Goal: Task Accomplishment & Management: Complete application form

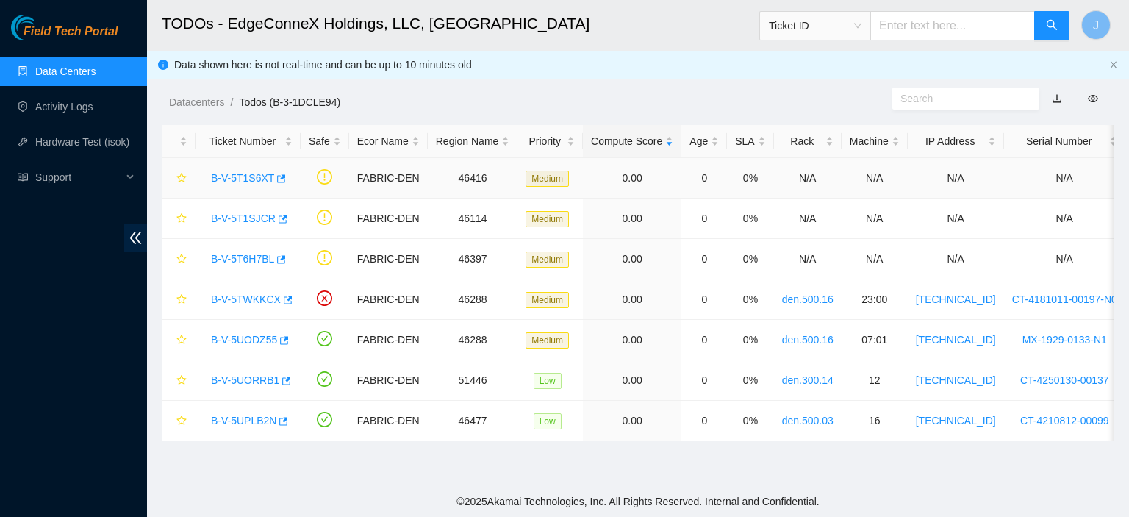
click at [252, 173] on link "B-V-5T1S6XT" at bounding box center [242, 178] width 63 height 12
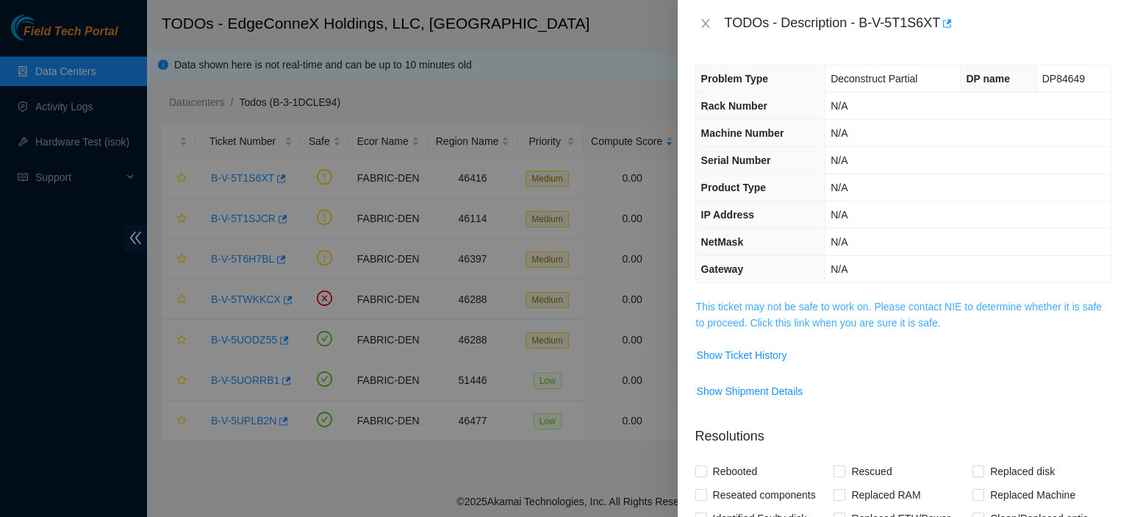
click at [829, 322] on link "This ticket may not be safe to work on. Please contact NIE to determine whether…" at bounding box center [899, 315] width 406 height 28
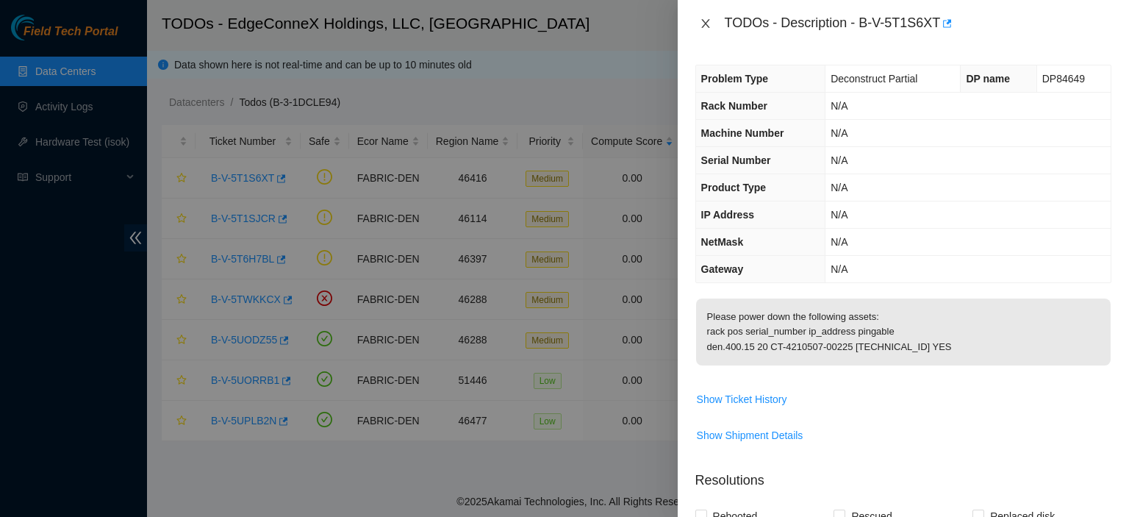
click at [706, 17] on button "Close" at bounding box center [705, 24] width 21 height 14
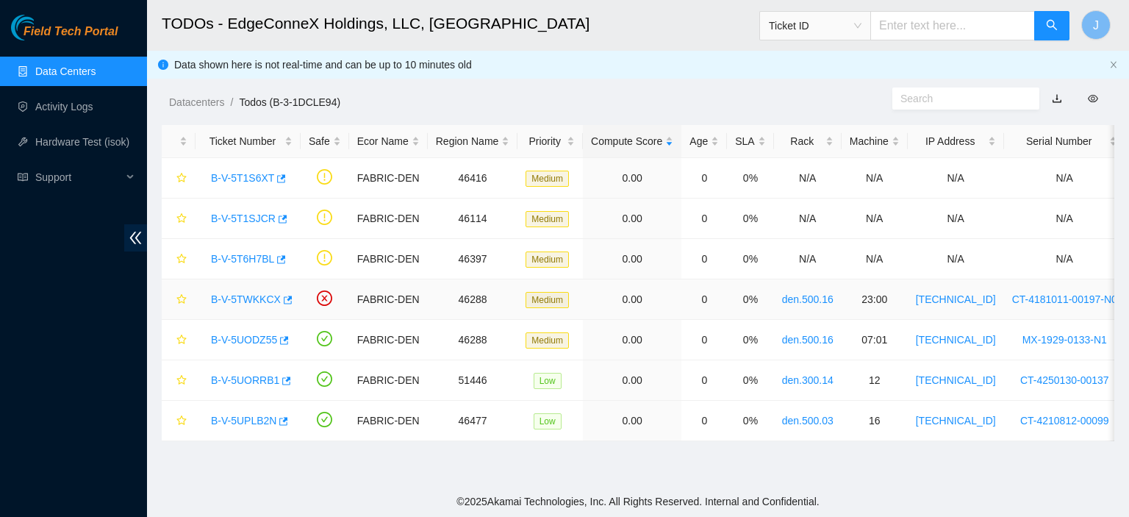
click at [268, 295] on link "B-V-5TWKKCX" at bounding box center [246, 299] width 70 height 12
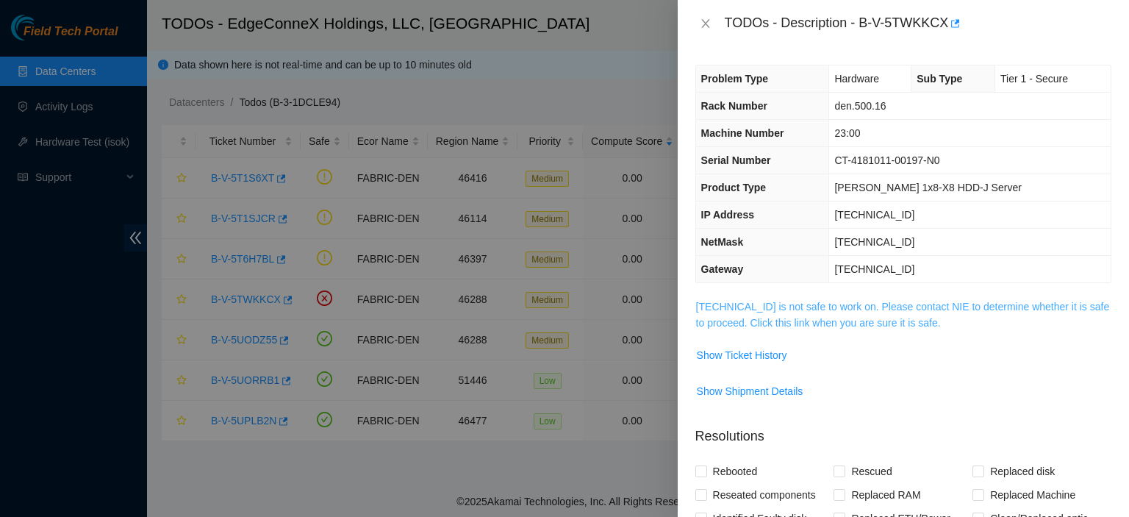
click at [896, 324] on link "23.223.208.176 is not safe to work on. Please contact NIE to determine whether …" at bounding box center [903, 315] width 414 height 28
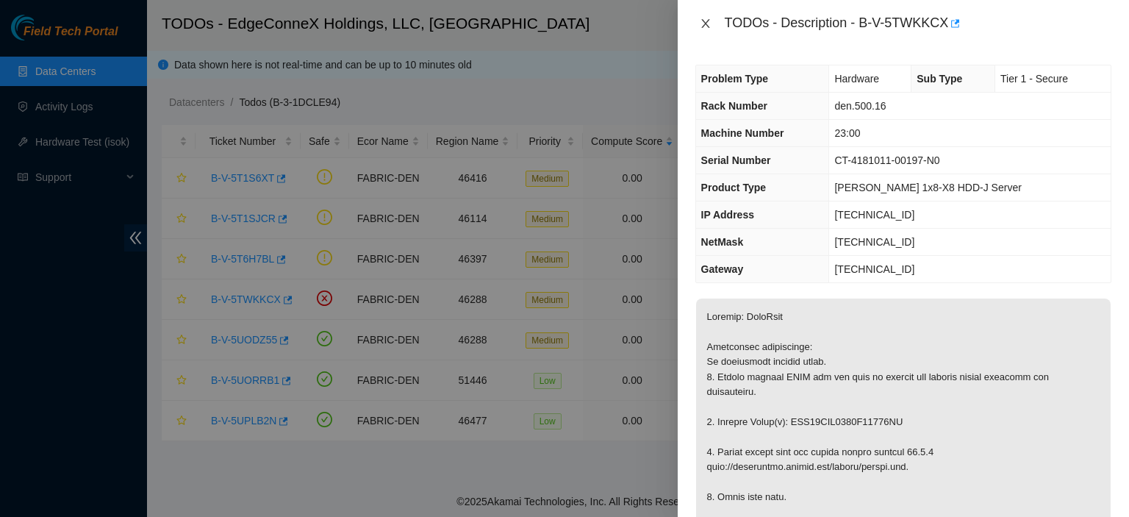
click at [704, 24] on icon "close" at bounding box center [706, 24] width 12 height 12
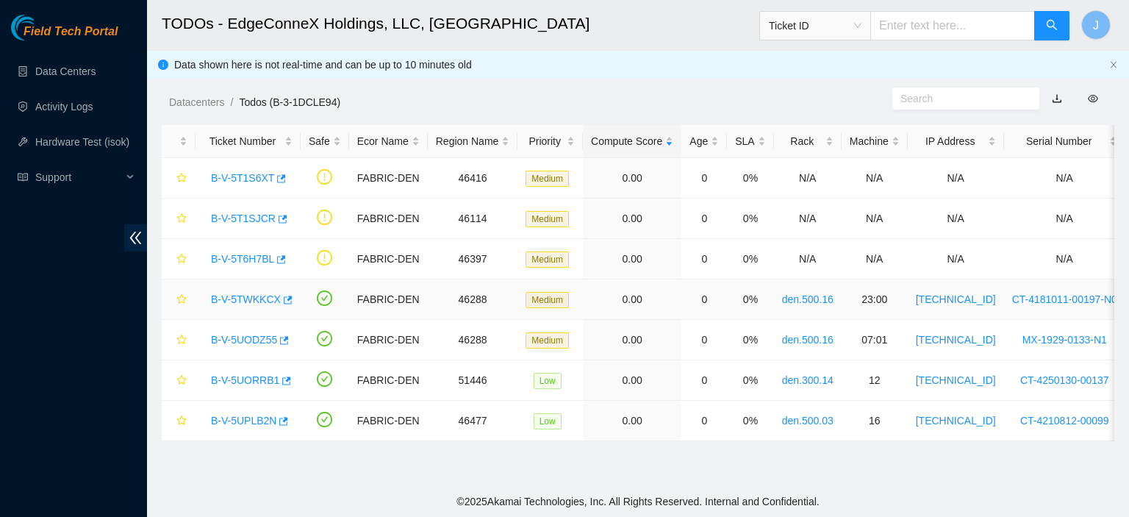
click at [265, 296] on link "B-V-5TWKKCX" at bounding box center [246, 299] width 70 height 12
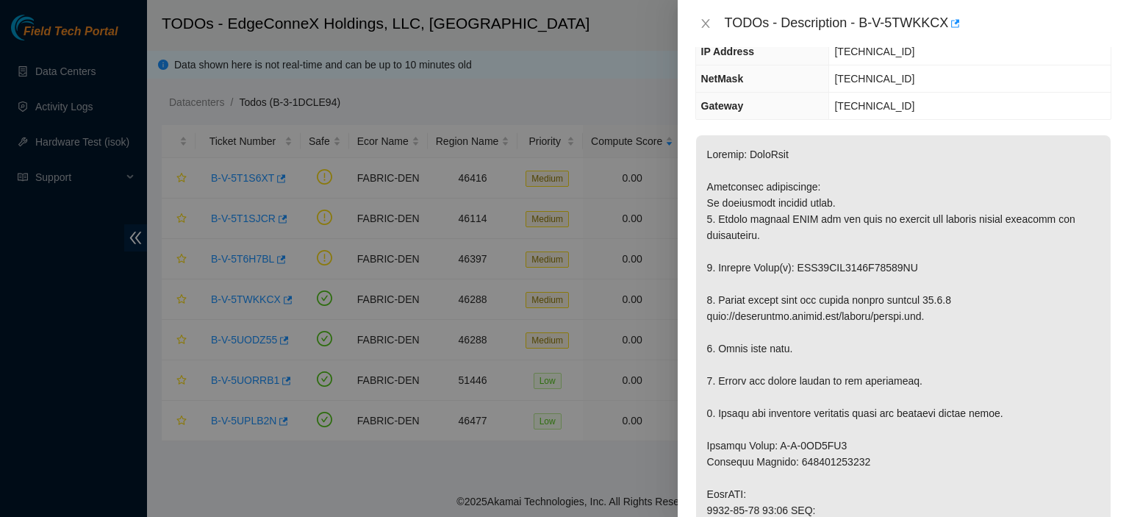
scroll to position [166, 0]
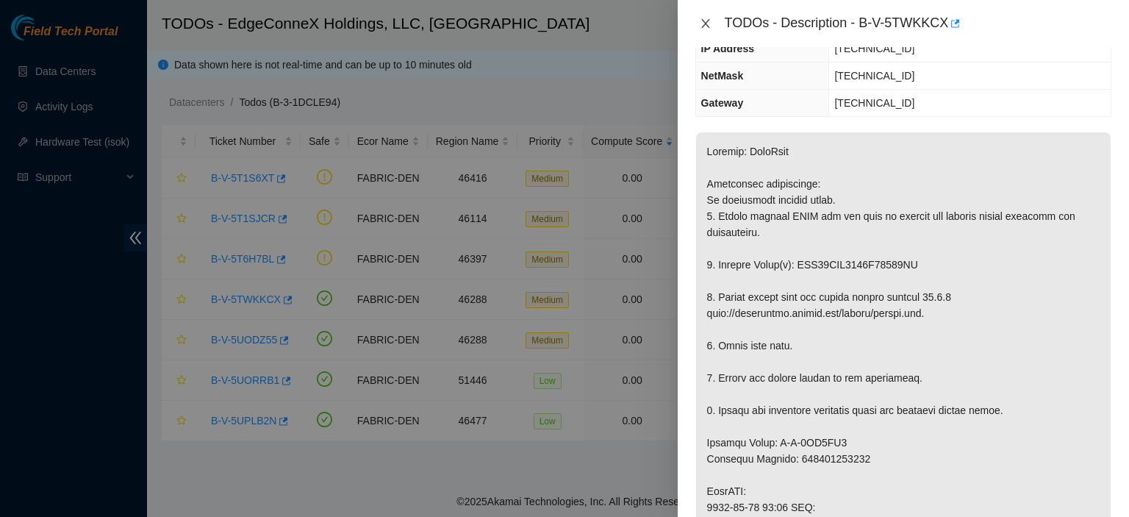
click at [707, 24] on icon "close" at bounding box center [706, 24] width 12 height 12
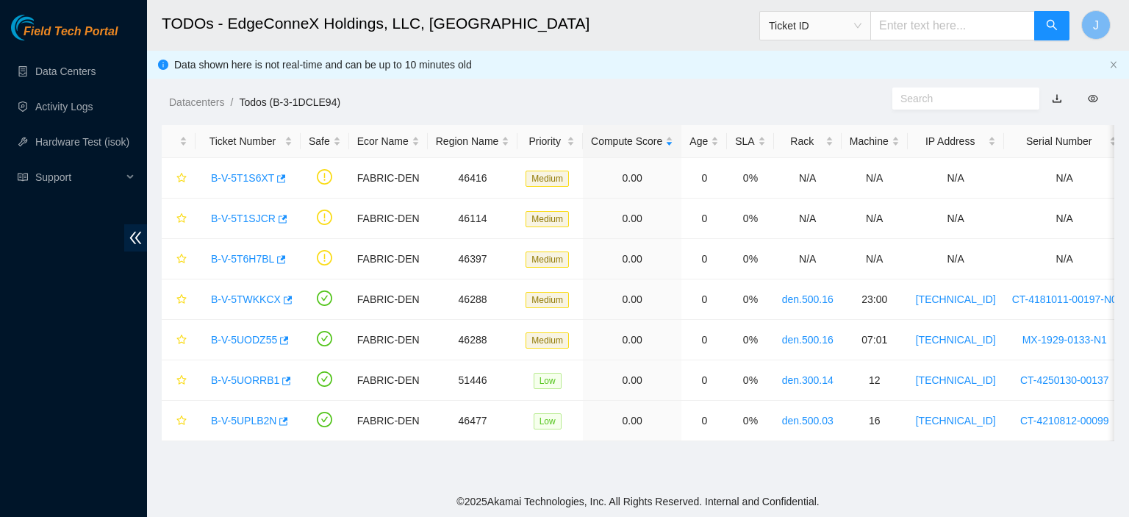
scroll to position [215, 0]
click at [229, 336] on link "B-V-5UODZ55" at bounding box center [244, 340] width 66 height 12
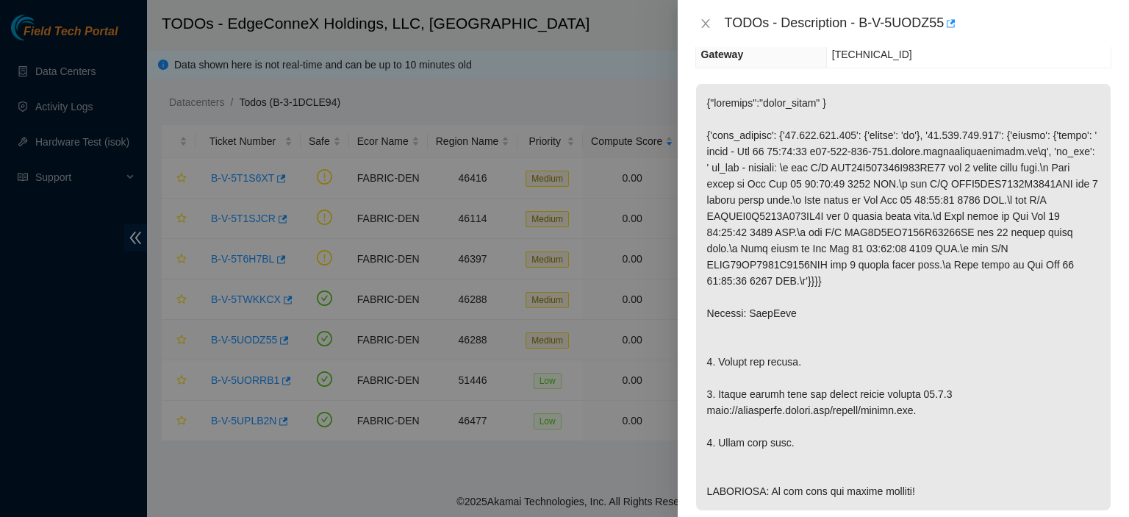
scroll to position [166, 0]
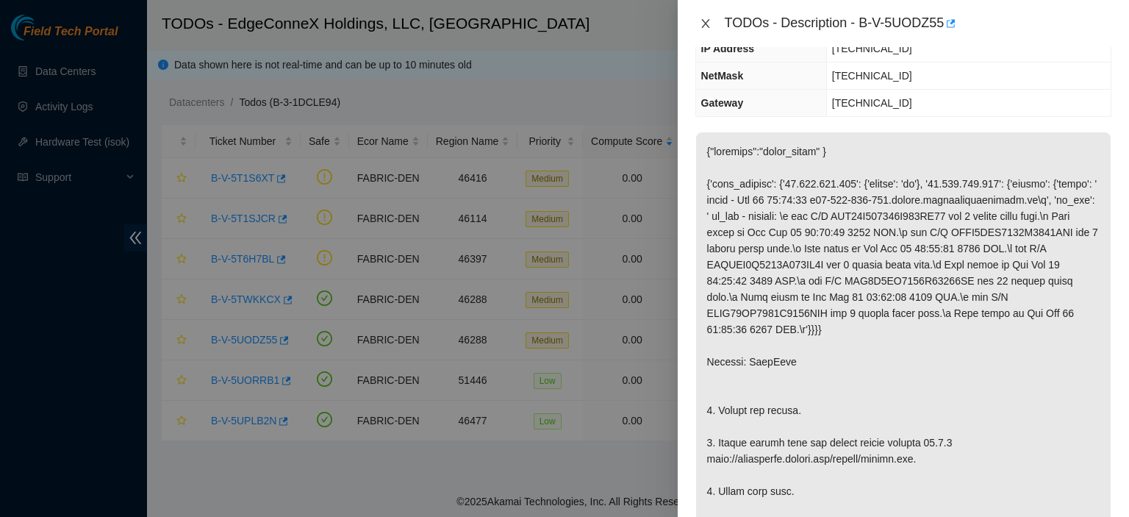
click at [704, 24] on icon "close" at bounding box center [705, 23] width 8 height 9
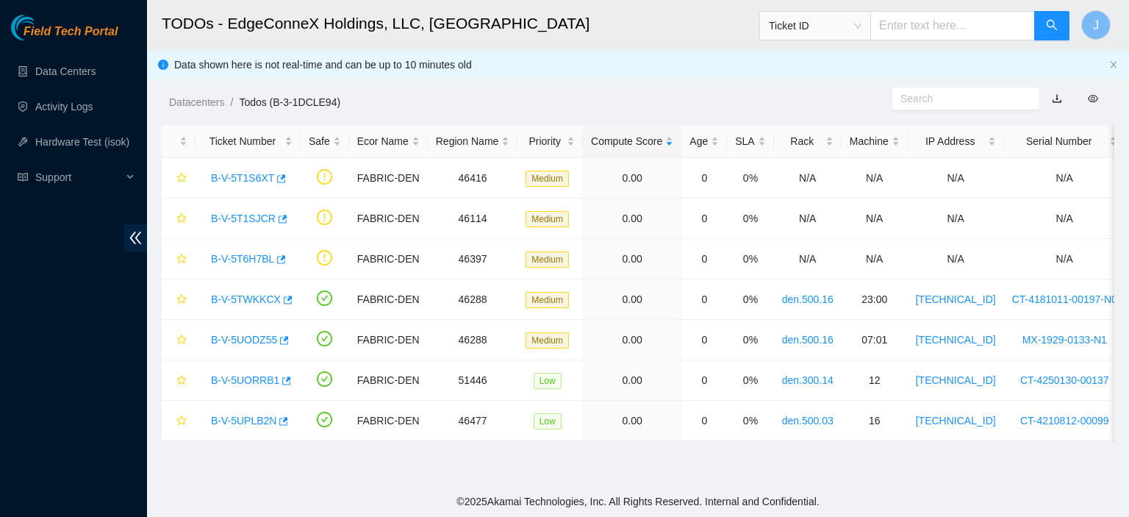
scroll to position [215, 0]
click at [250, 179] on link "B-V-5T1S6XT" at bounding box center [242, 178] width 63 height 12
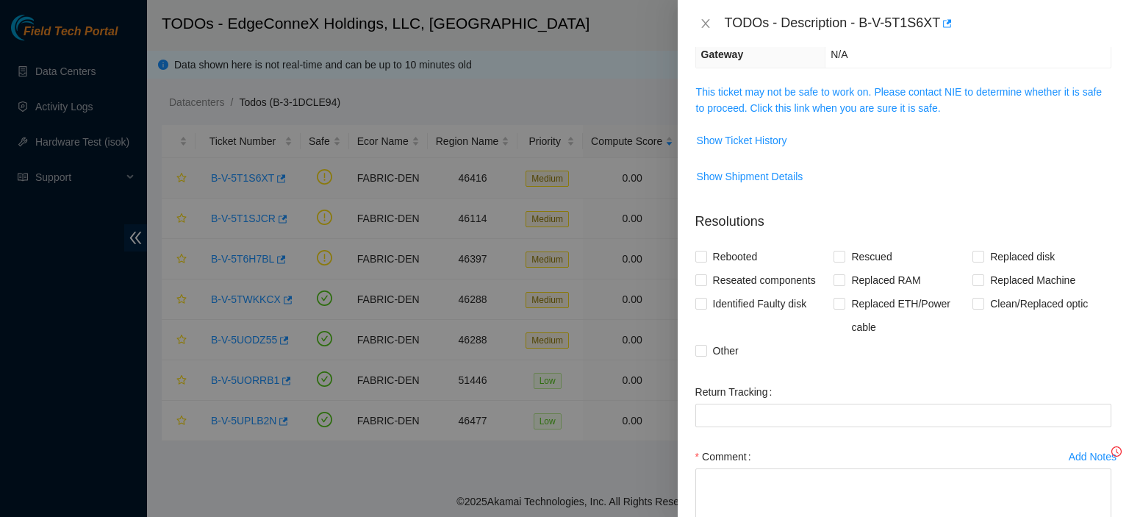
scroll to position [166, 0]
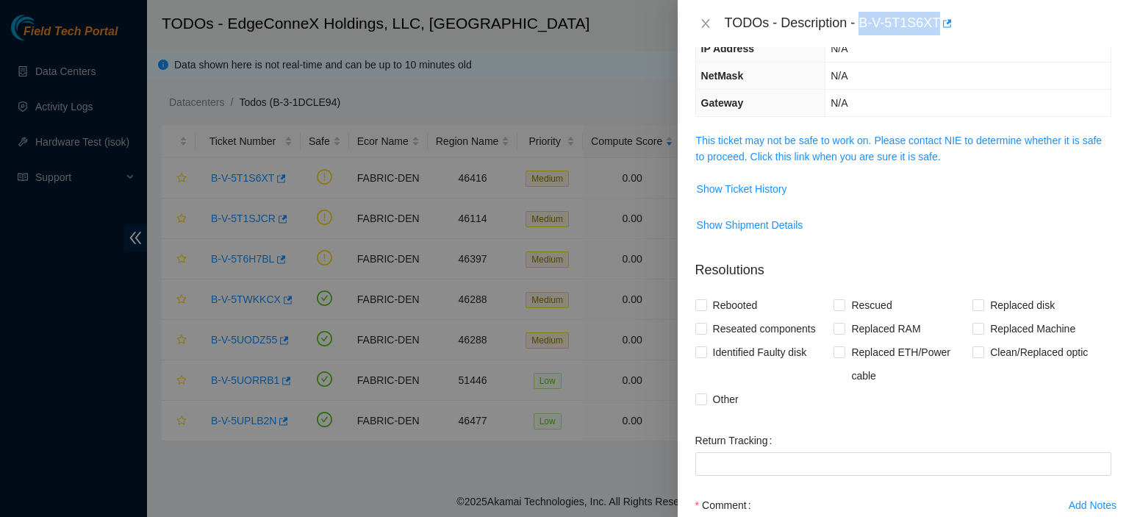
drag, startPoint x: 938, startPoint y: 21, endPoint x: 861, endPoint y: 23, distance: 77.2
click at [861, 23] on div "TODOs - Description - B-V-5T1S6XT" at bounding box center [918, 24] width 387 height 24
copy div "B-V-5T1S6XT"
click at [704, 21] on icon "close" at bounding box center [705, 23] width 8 height 9
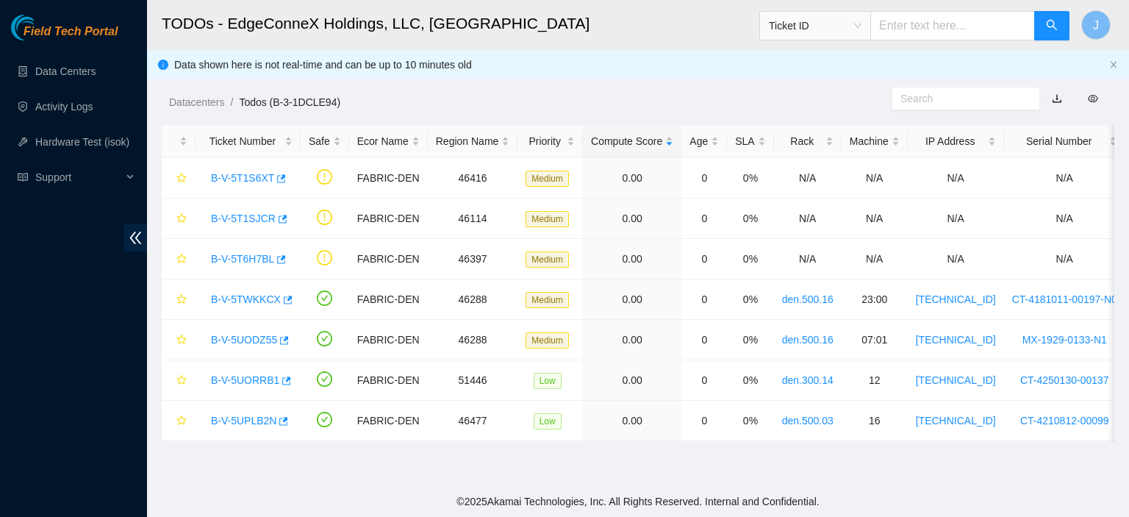
scroll to position [215, 0]
click at [246, 213] on link "B-V-5T1SJCR" at bounding box center [243, 218] width 65 height 12
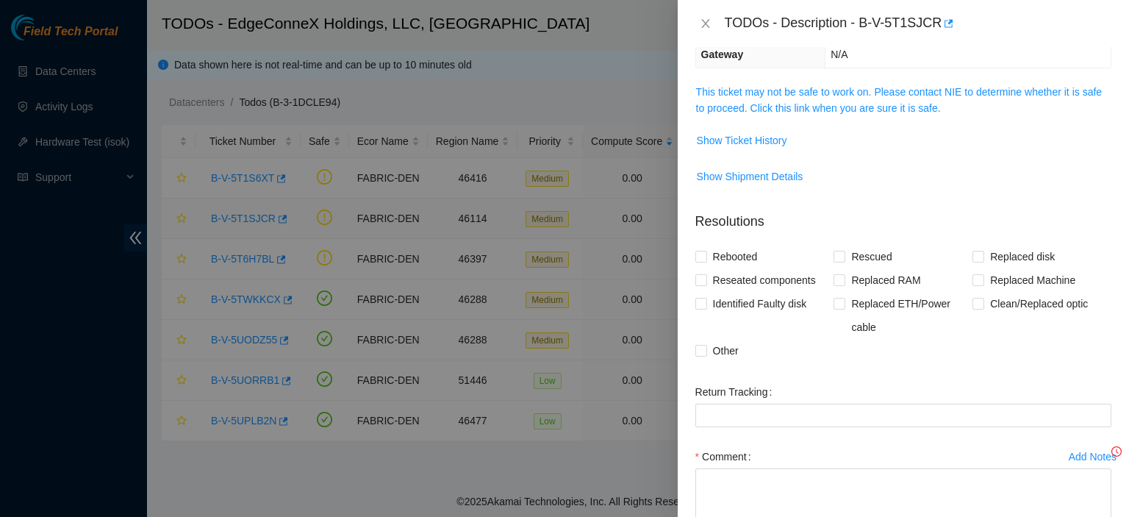
scroll to position [166, 0]
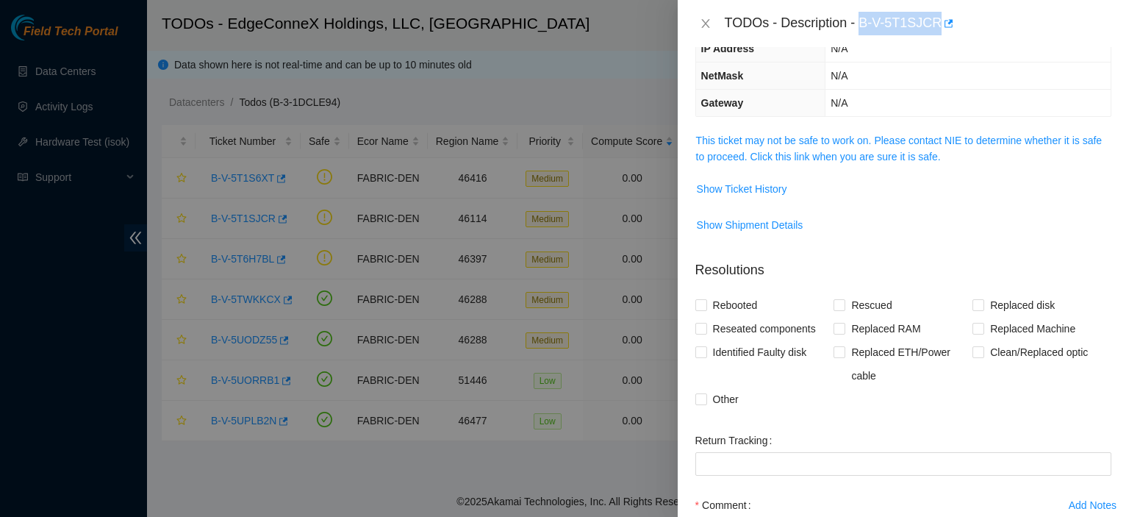
drag, startPoint x: 937, startPoint y: 20, endPoint x: 860, endPoint y: 28, distance: 76.9
click at [860, 28] on div "TODOs - Description - B-V-5T1SJCR" at bounding box center [918, 24] width 387 height 24
copy div "B-V-5T1SJCR"
click at [709, 24] on icon "close" at bounding box center [706, 24] width 12 height 12
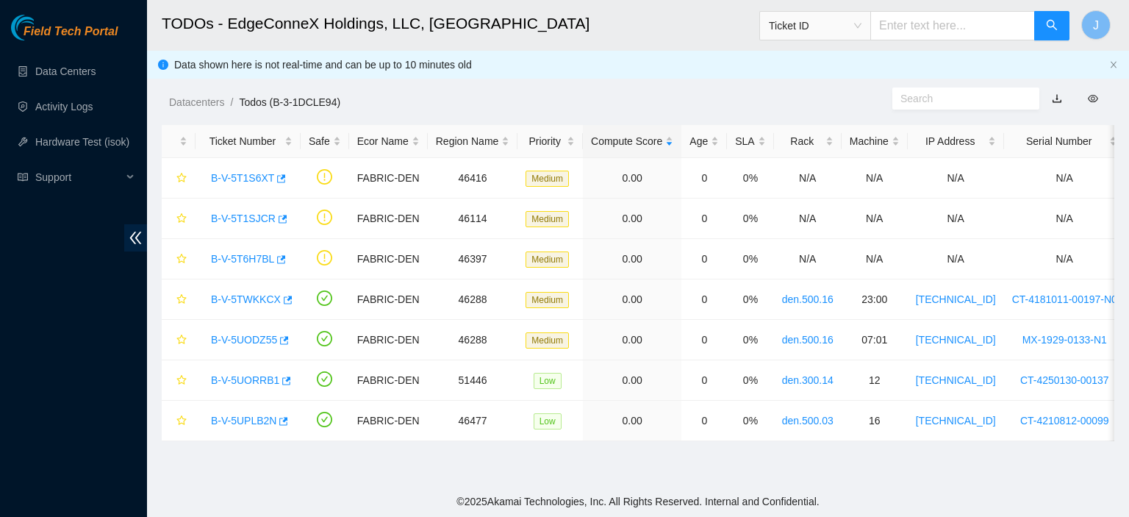
scroll to position [215, 0]
click at [240, 178] on link "B-V-5T1S6XT" at bounding box center [242, 178] width 63 height 12
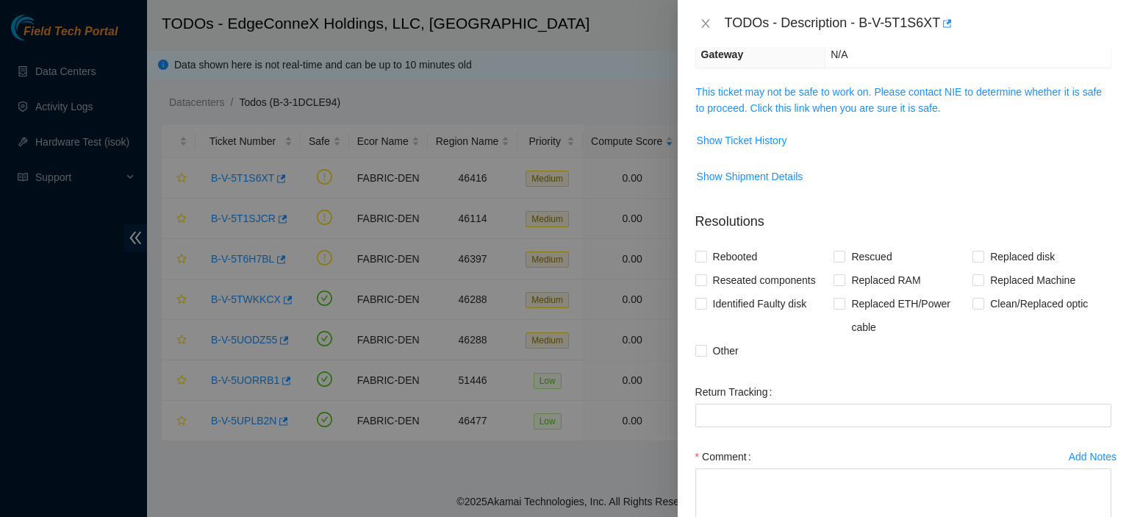
scroll to position [166, 0]
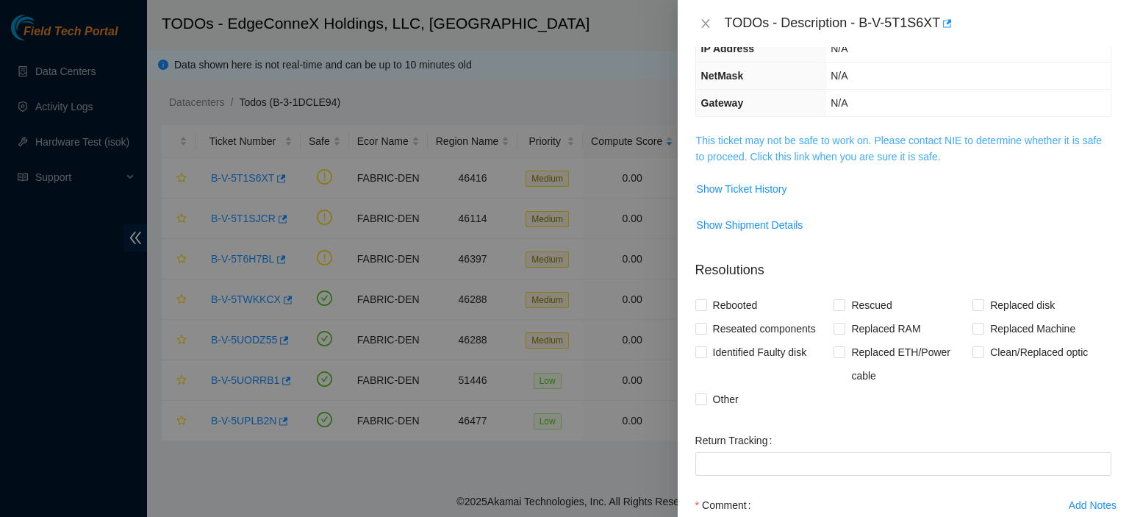
click at [831, 157] on link "This ticket may not be safe to work on. Please contact NIE to determine whether…" at bounding box center [899, 149] width 406 height 28
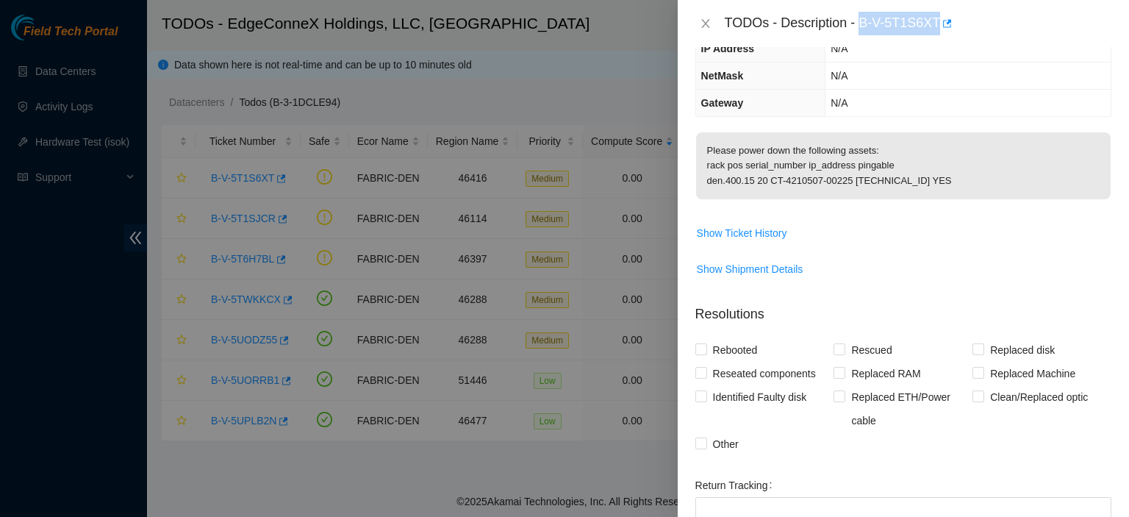
drag, startPoint x: 939, startPoint y: 22, endPoint x: 862, endPoint y: 25, distance: 77.3
click at [862, 25] on div "TODOs - Description - B-V-5T1S6XT" at bounding box center [918, 24] width 387 height 24
copy div "B-V-5T1S6XT"
click at [704, 28] on icon "close" at bounding box center [706, 24] width 12 height 12
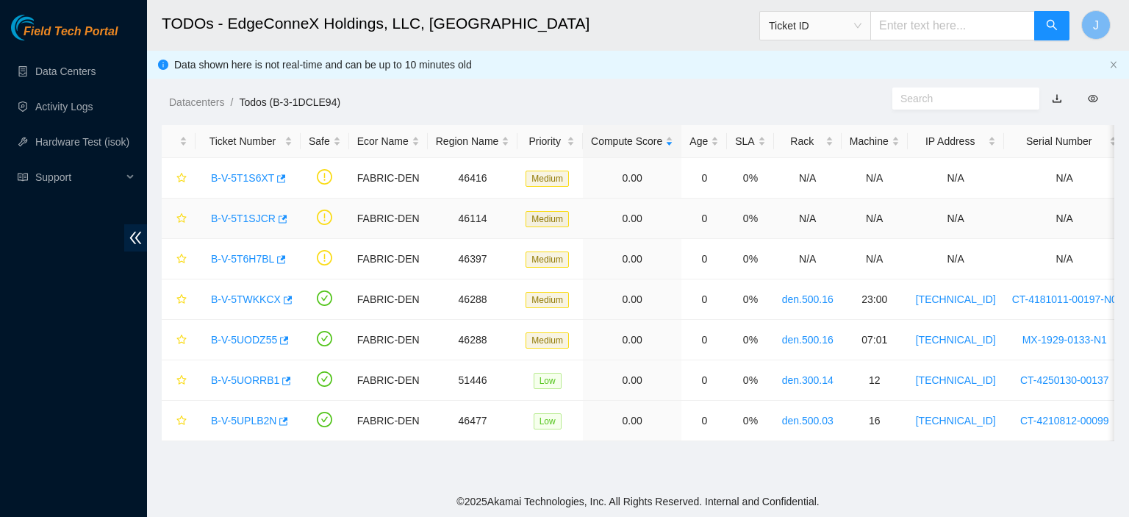
click at [229, 220] on link "B-V-5T1SJCR" at bounding box center [243, 218] width 65 height 12
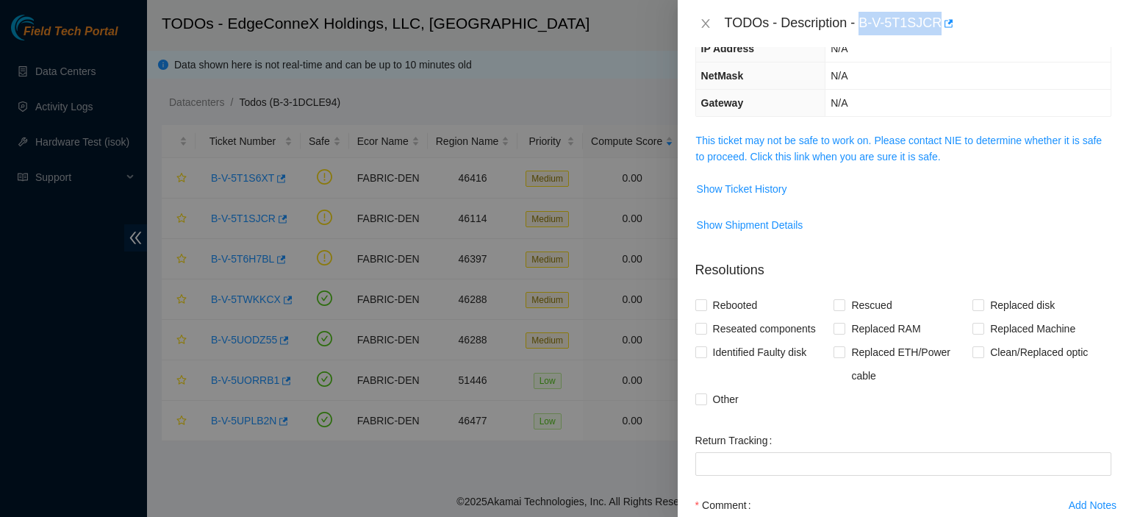
drag, startPoint x: 936, startPoint y: 19, endPoint x: 860, endPoint y: 23, distance: 75.8
click at [860, 23] on div "TODOs - Description - B-V-5T1SJCR" at bounding box center [918, 24] width 387 height 24
copy div "B-V-5T1SJCR"
click at [704, 25] on icon "close" at bounding box center [705, 23] width 8 height 9
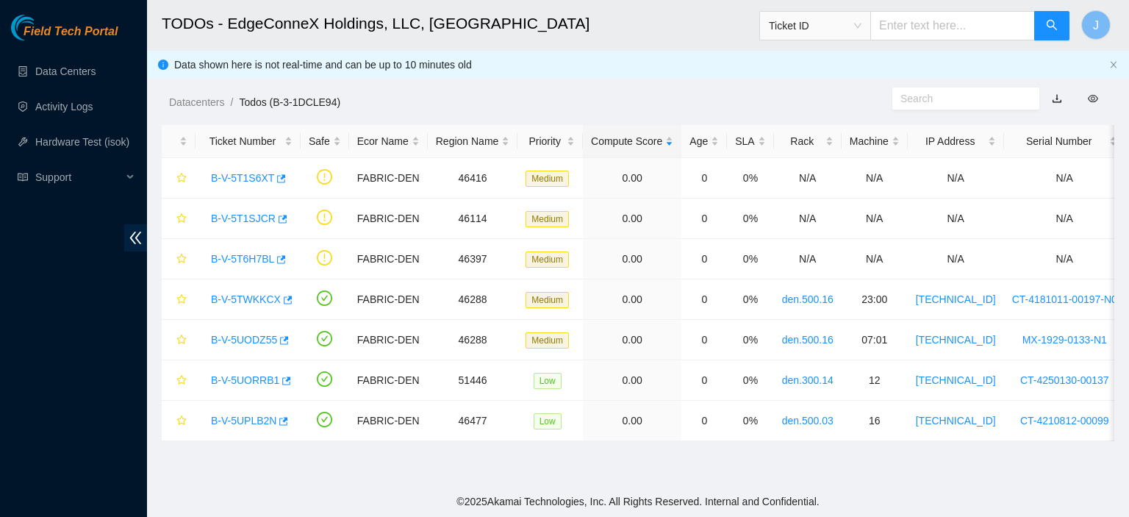
scroll to position [215, 0]
click at [245, 255] on link "B-V-5T6H7BL" at bounding box center [242, 259] width 63 height 12
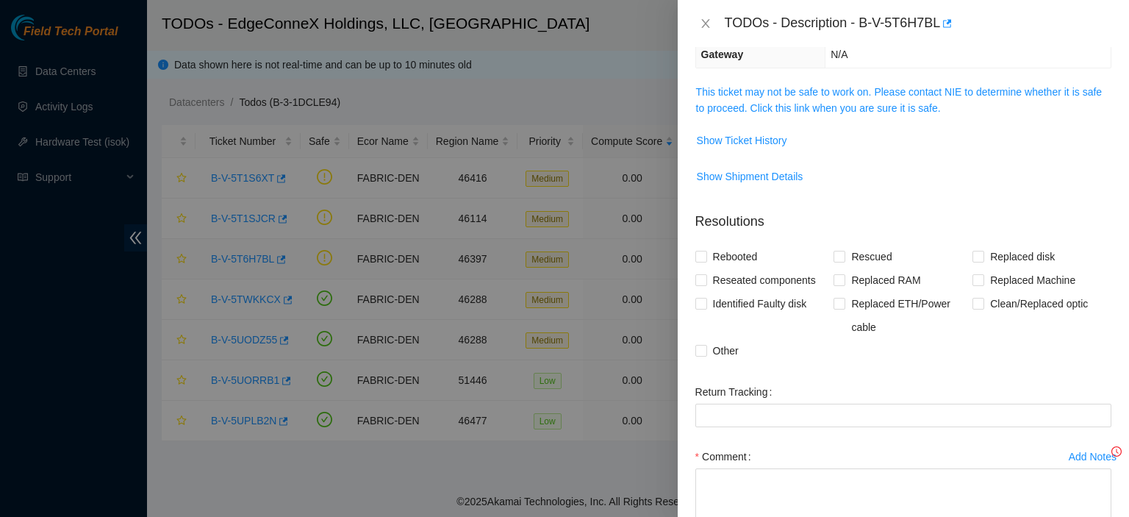
scroll to position [166, 0]
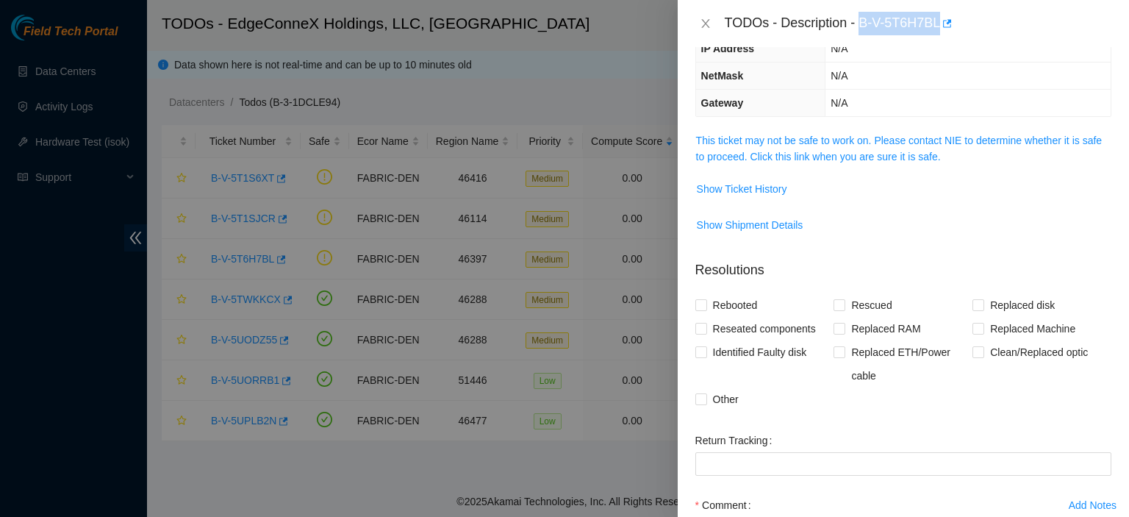
drag, startPoint x: 938, startPoint y: 21, endPoint x: 863, endPoint y: 30, distance: 75.6
click at [863, 30] on div "TODOs - Description - B-V-5T6H7BL" at bounding box center [918, 24] width 387 height 24
copy div "B-V-5T6H7BL"
click at [709, 21] on icon "close" at bounding box center [706, 24] width 12 height 12
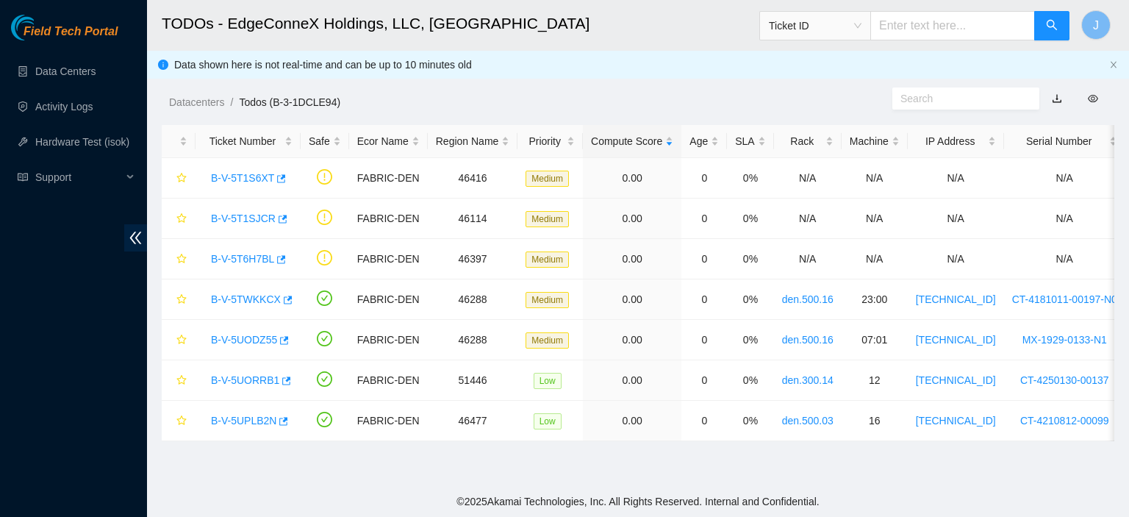
scroll to position [215, 0]
click at [246, 296] on link "B-V-5TWKKCX" at bounding box center [246, 299] width 70 height 12
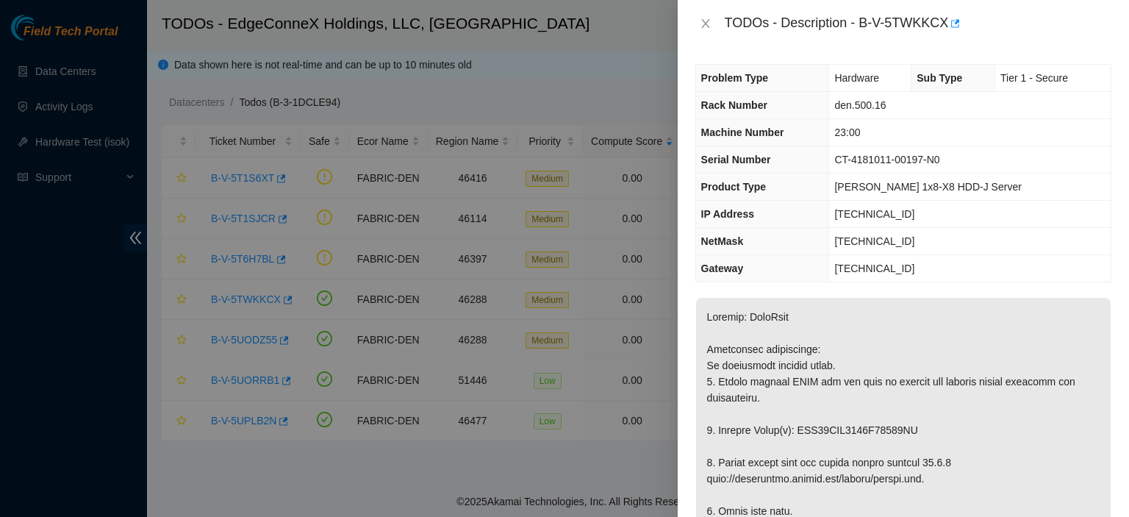
scroll to position [0, 0]
click at [697, 21] on button "Close" at bounding box center [705, 24] width 21 height 14
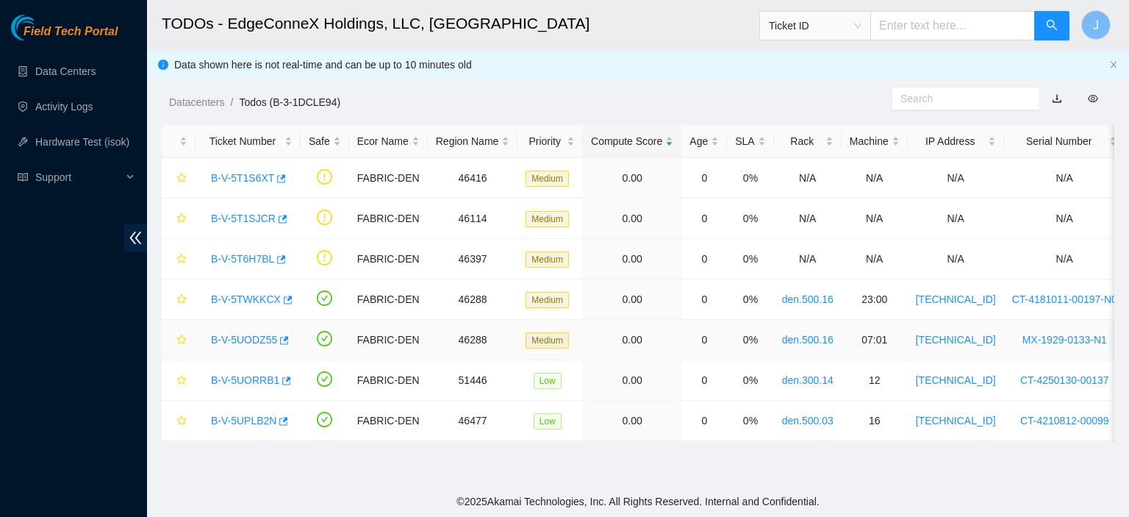
click at [234, 340] on link "B-V-5UODZ55" at bounding box center [244, 340] width 66 height 12
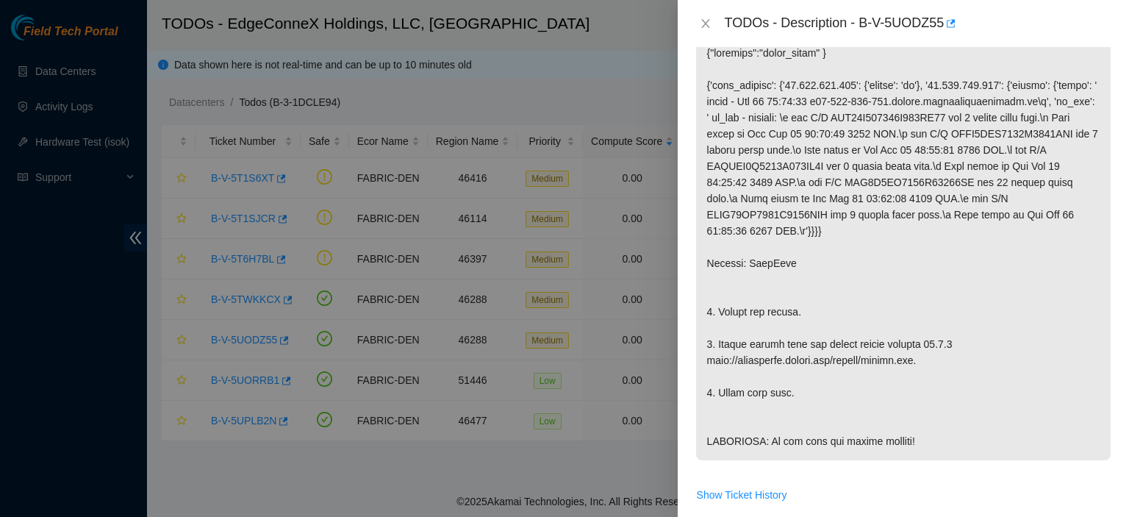
scroll to position [294, 0]
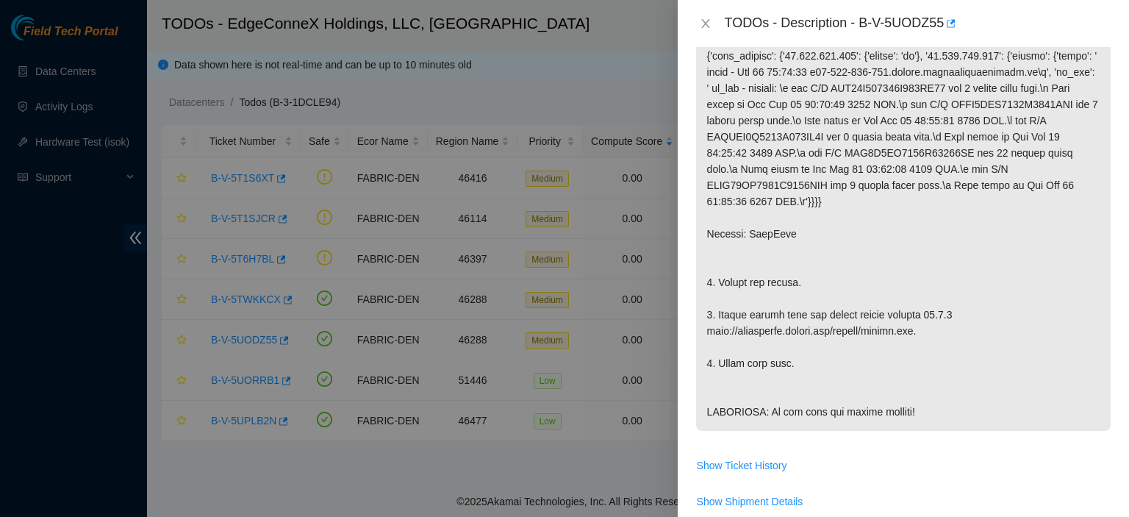
click at [608, 476] on div at bounding box center [564, 258] width 1129 height 517
click at [702, 20] on icon "close" at bounding box center [705, 23] width 8 height 9
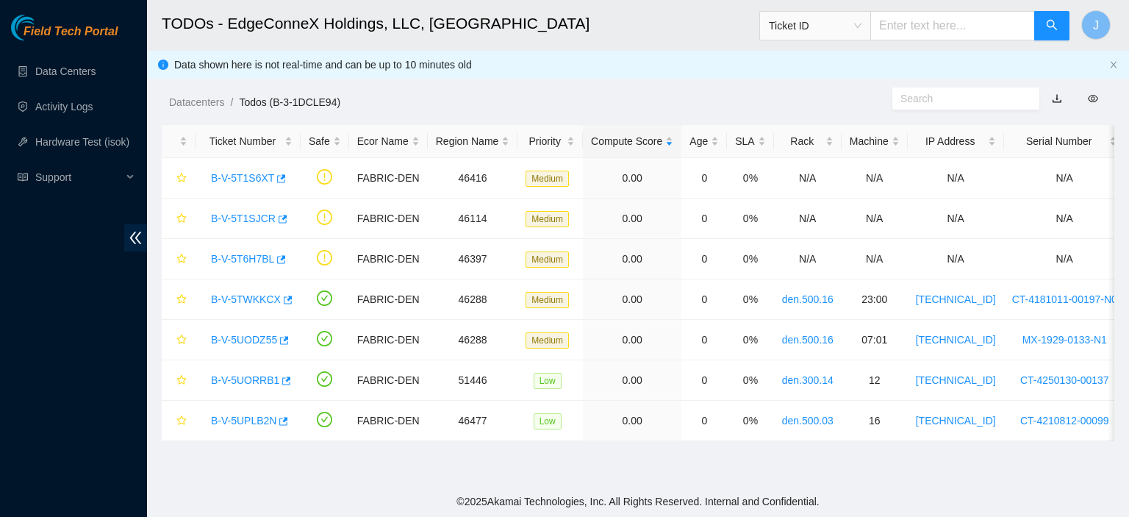
scroll to position [315, 0]
click at [238, 298] on link "B-V-5TWKKCX" at bounding box center [246, 299] width 70 height 12
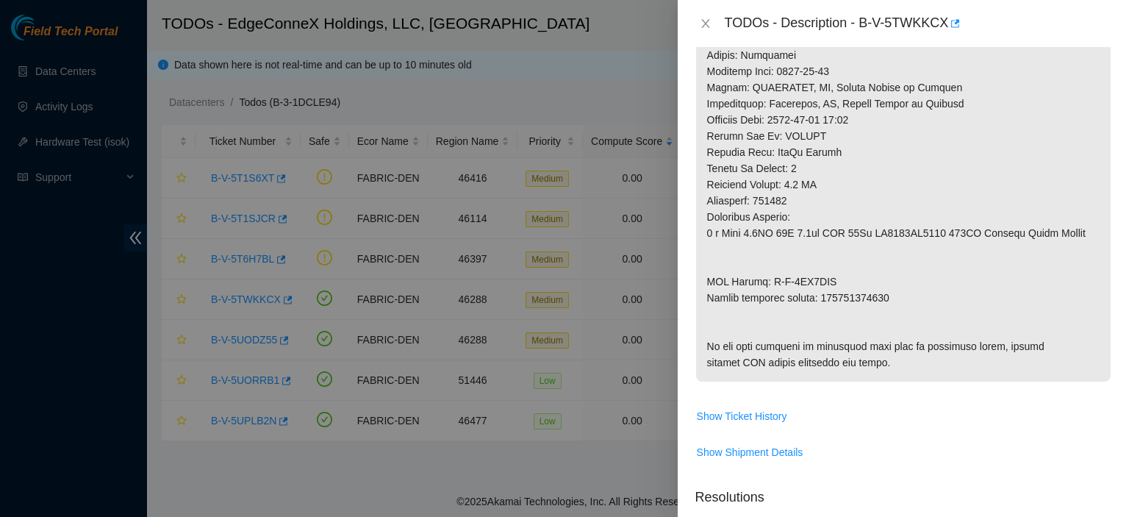
scroll to position [687, 0]
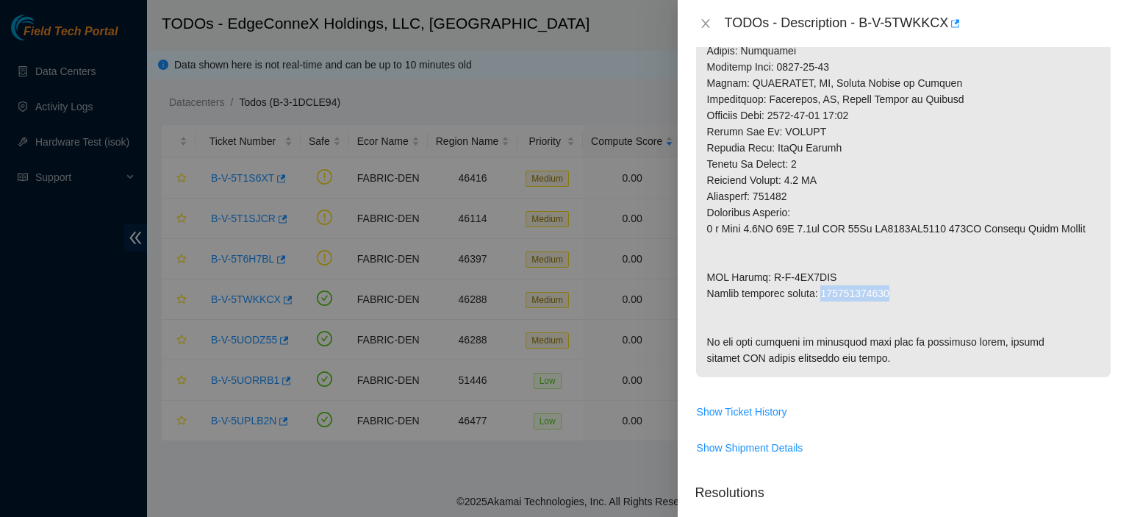
drag, startPoint x: 886, startPoint y: 290, endPoint x: 819, endPoint y: 292, distance: 66.9
copy p "463470044425"
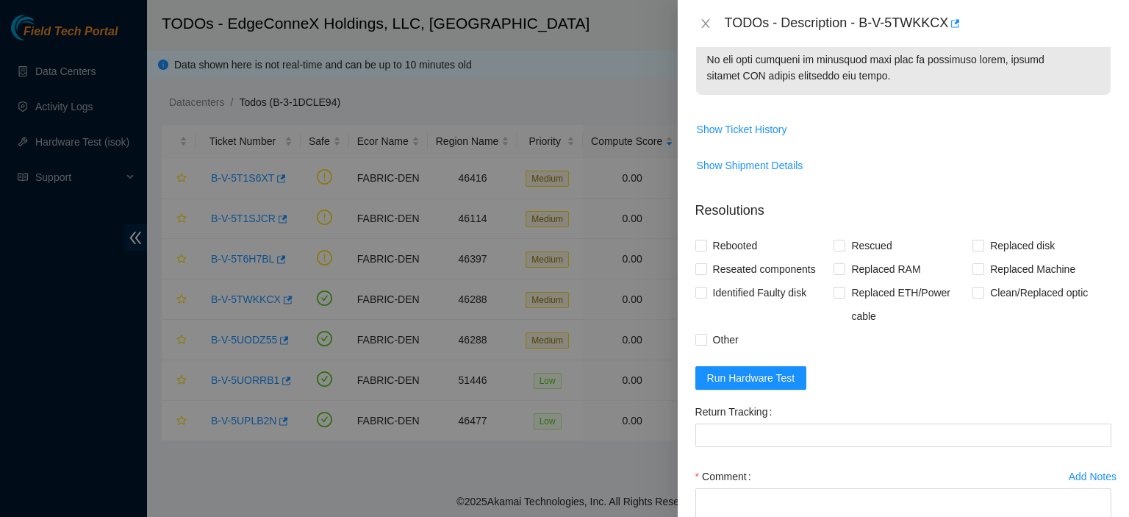
scroll to position [1140, 0]
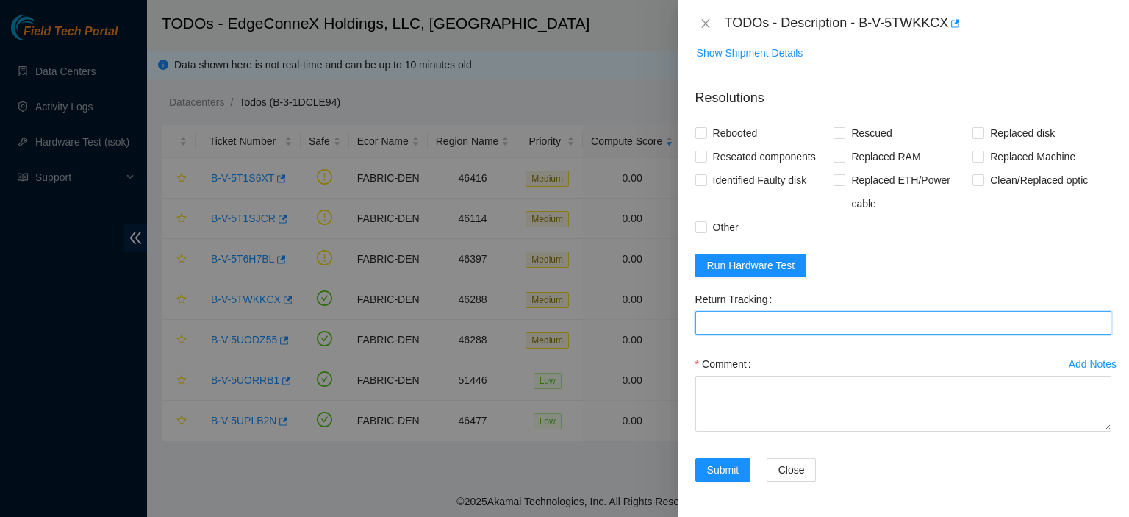
click at [808, 320] on Tracking "Return Tracking" at bounding box center [903, 323] width 416 height 24
paste Tracking "463470044425"
type Tracking "463470044425"
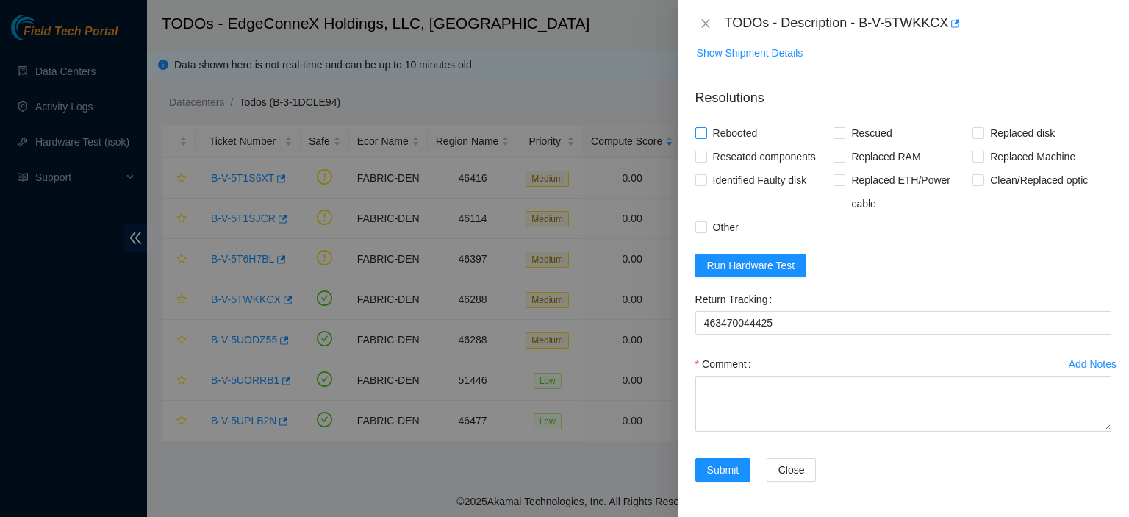
click at [700, 137] on input "Rebooted" at bounding box center [700, 132] width 10 height 10
checkbox input "true"
click at [835, 134] on input "Rescued" at bounding box center [839, 132] width 10 height 10
checkbox input "true"
click at [975, 136] on input "Replaced disk" at bounding box center [978, 132] width 10 height 10
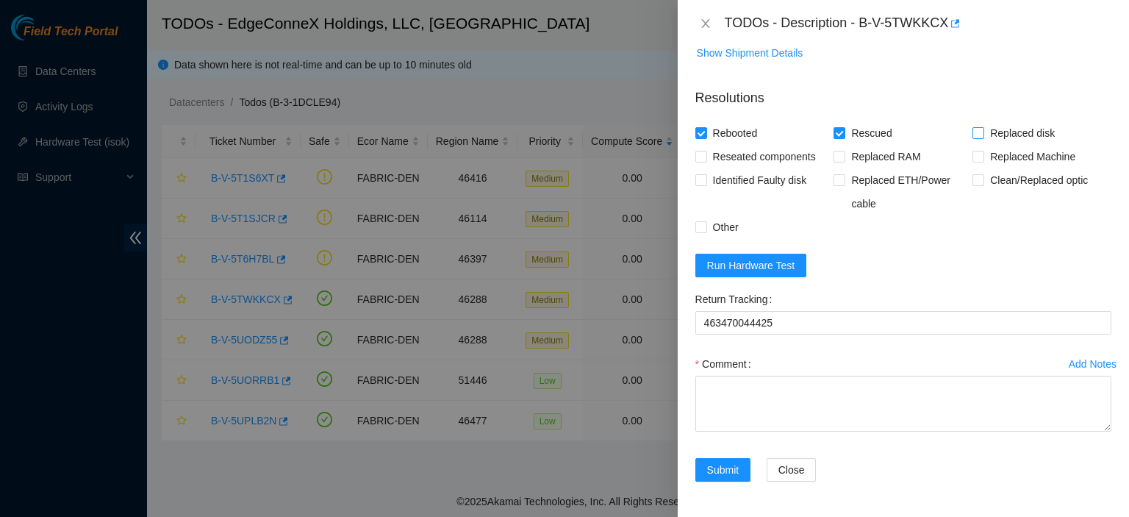
checkbox input "true"
click at [765, 397] on textarea "Comment" at bounding box center [903, 404] width 416 height 56
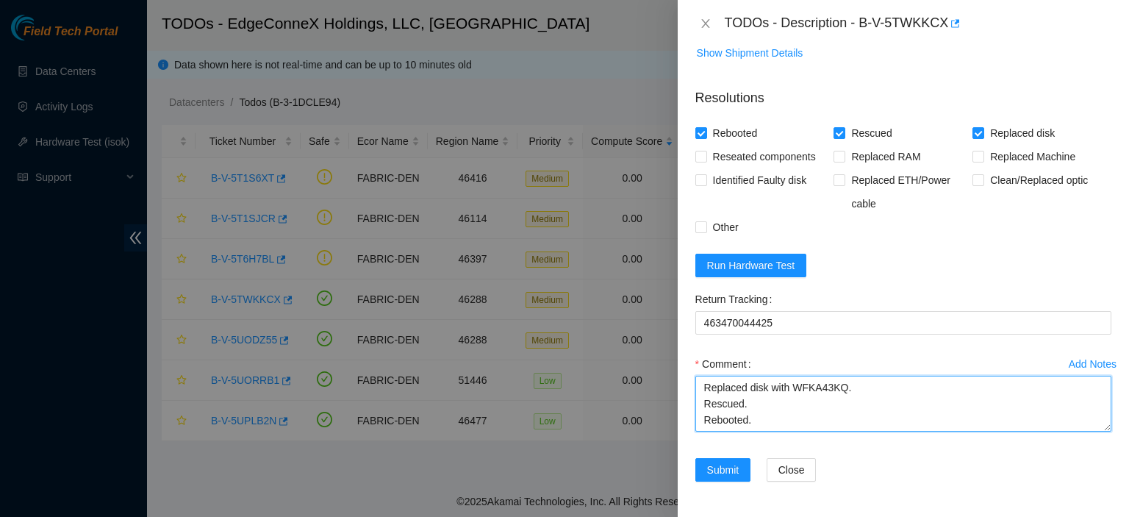
type textarea "Replaced disk with WFKA43KQ. Rescued. Rebooted."
drag, startPoint x: 703, startPoint y: 390, endPoint x: 858, endPoint y: 421, distance: 158.2
click at [858, 421] on textarea "Replaced disk with WFKA43KQ. Rescued. Rebooted." at bounding box center [903, 404] width 416 height 56
click at [703, 21] on icon "close" at bounding box center [706, 24] width 12 height 12
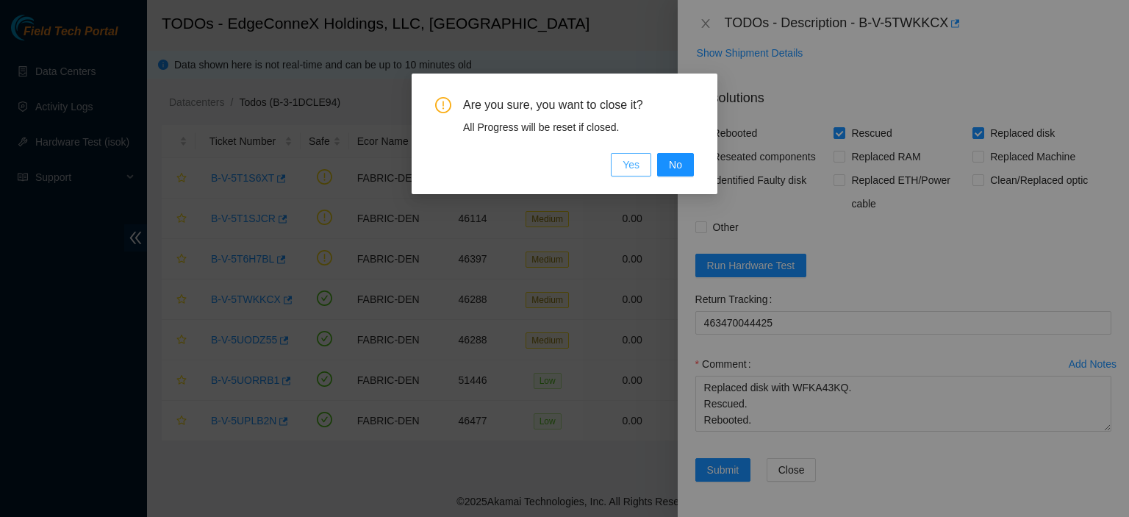
click at [633, 165] on span "Yes" at bounding box center [631, 165] width 17 height 16
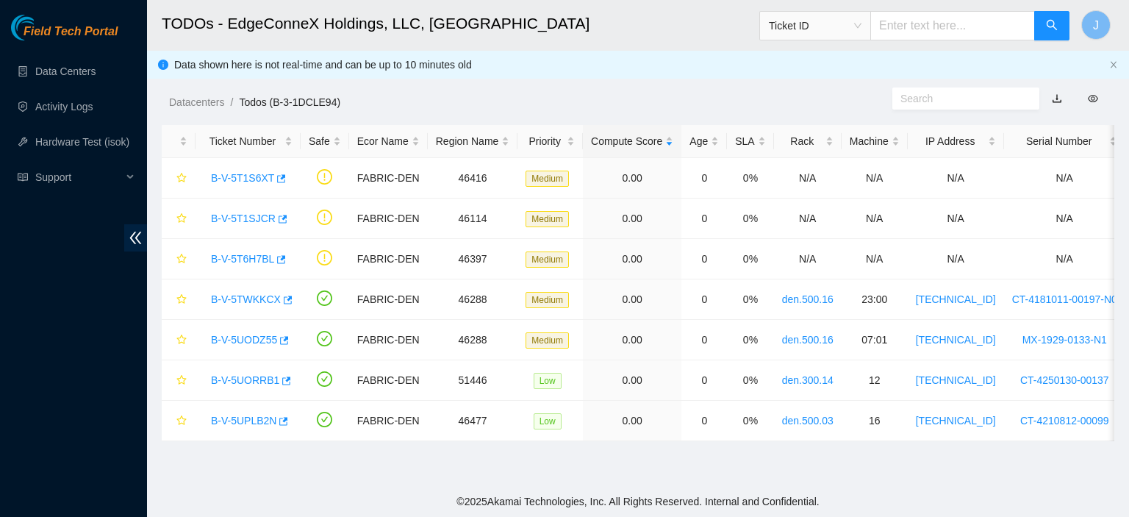
scroll to position [353, 0]
click at [235, 340] on link "B-V-5UODZ55" at bounding box center [244, 340] width 66 height 12
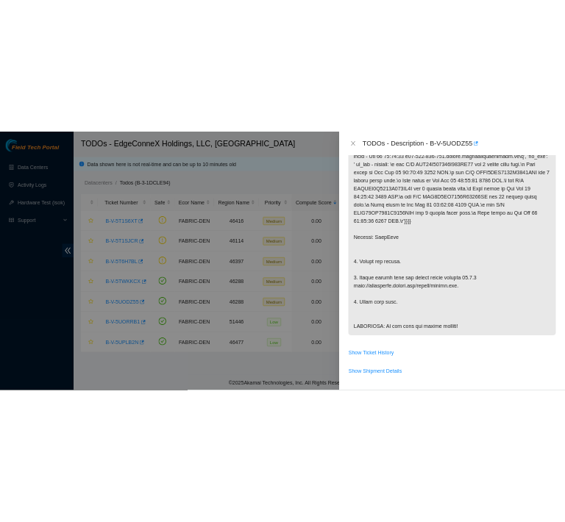
scroll to position [0, 0]
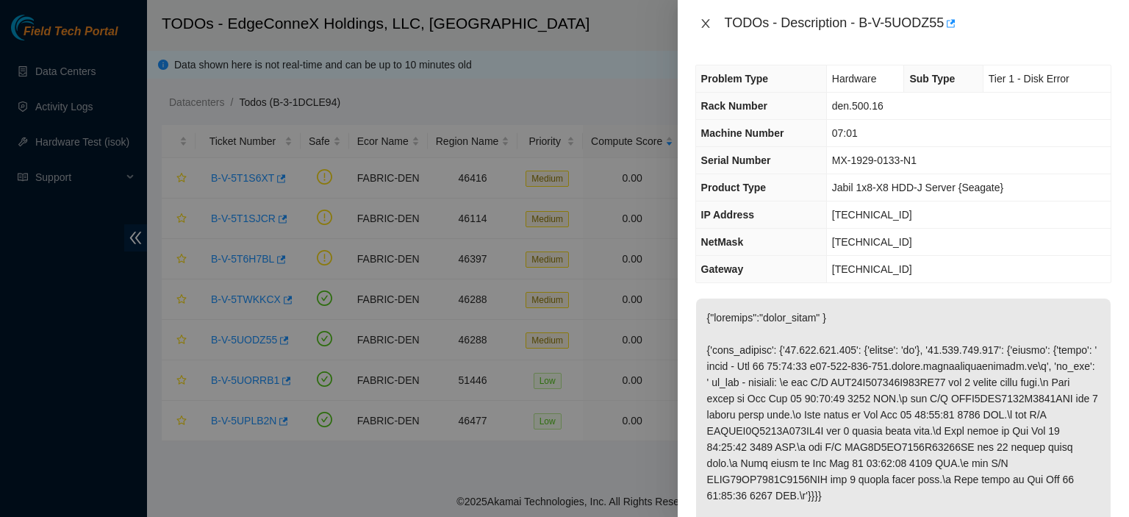
click at [707, 26] on icon "close" at bounding box center [706, 24] width 12 height 12
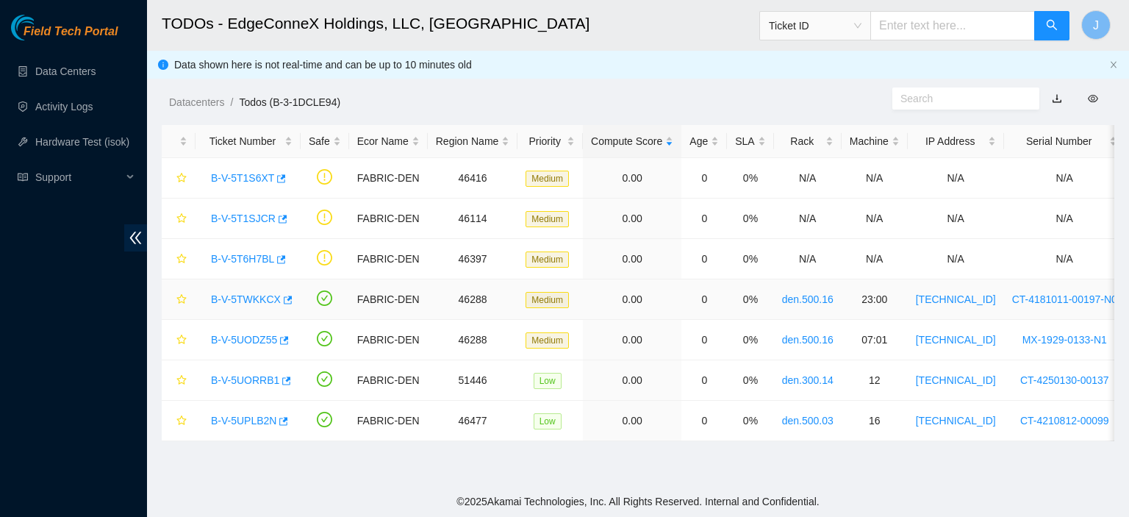
click at [251, 299] on link "B-V-5TWKKCX" at bounding box center [246, 299] width 70 height 12
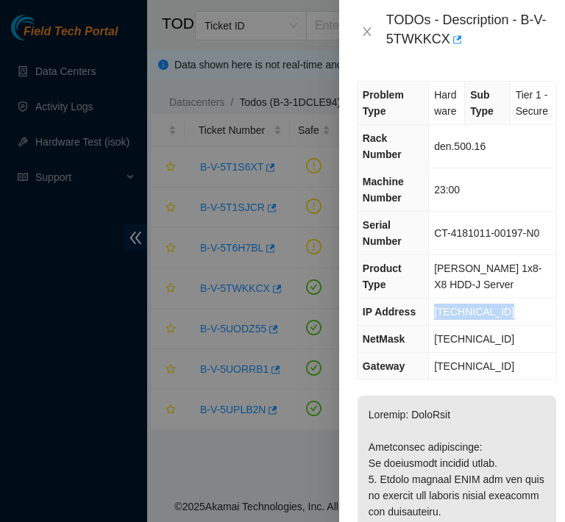
drag, startPoint x: 510, startPoint y: 343, endPoint x: 432, endPoint y: 347, distance: 78.1
click at [432, 326] on td "[TECHNICAL_ID]" at bounding box center [492, 311] width 127 height 27
copy span "[TECHNICAL_ID]"
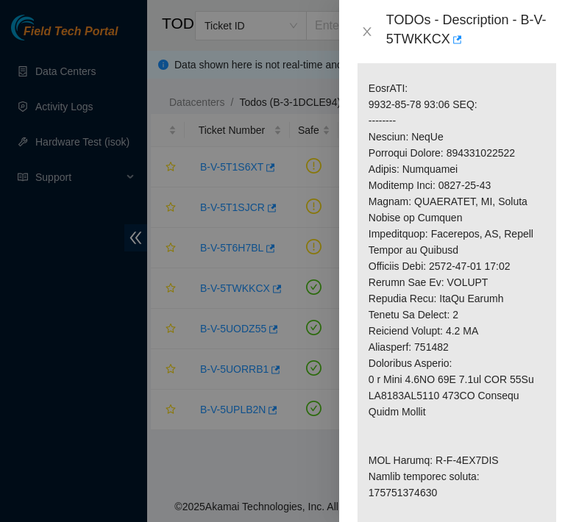
scroll to position [1145, 0]
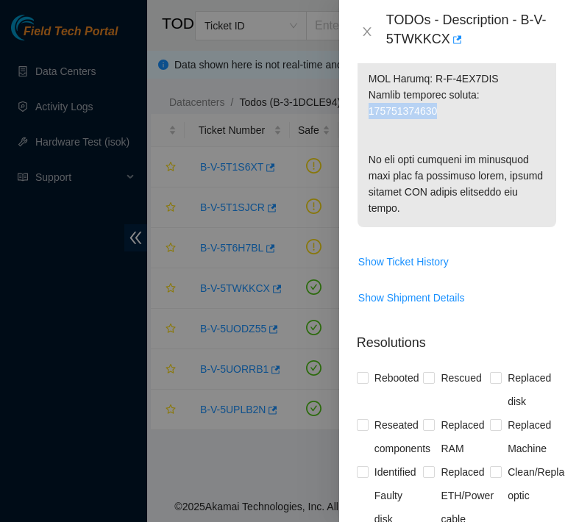
drag, startPoint x: 438, startPoint y: 139, endPoint x: 371, endPoint y: 144, distance: 67.8
copy p "463470044425"
click at [365, 382] on input "Rebooted" at bounding box center [362, 377] width 10 height 10
checkbox input "true"
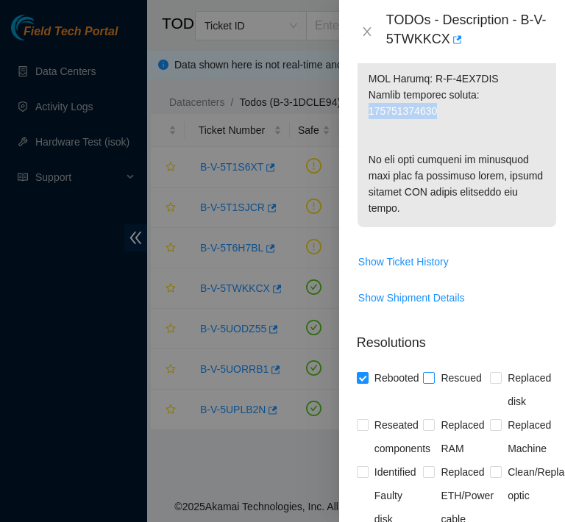
click at [426, 382] on input "Rescued" at bounding box center [428, 377] width 10 height 10
checkbox input "true"
click at [490, 382] on input "Replaced disk" at bounding box center [495, 377] width 10 height 10
checkbox input "true"
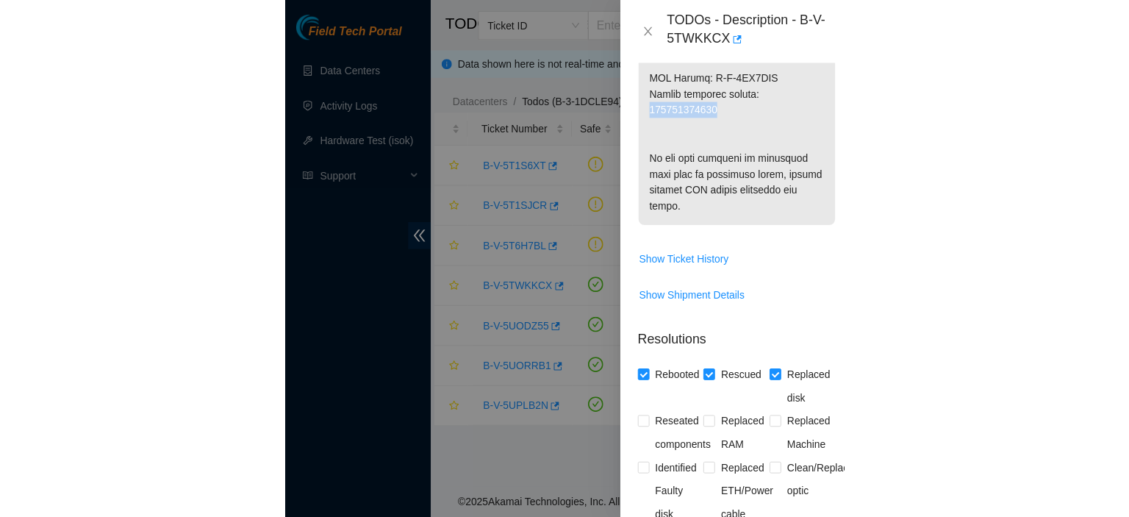
scroll to position [1526, 0]
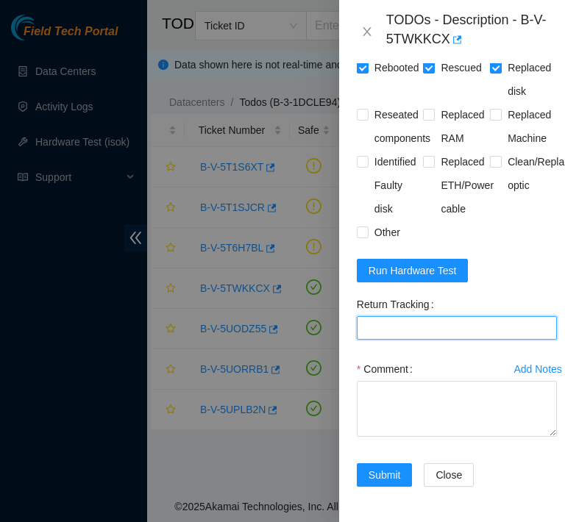
click at [409, 340] on Tracking "Return Tracking" at bounding box center [457, 328] width 200 height 24
paste Tracking "463470044425"
type Tracking "463470044425"
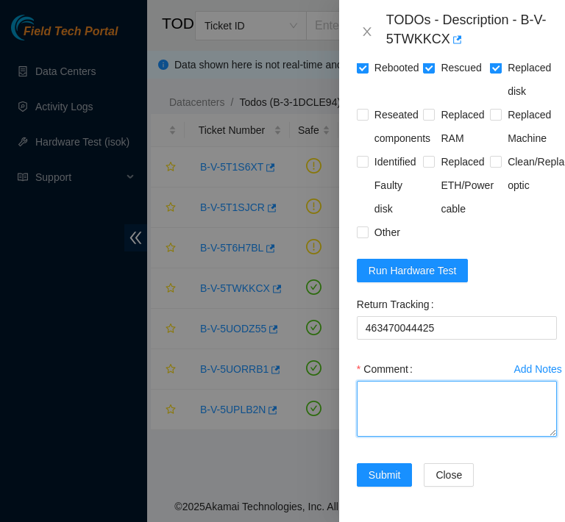
click at [393, 413] on textarea "Comment" at bounding box center [457, 409] width 200 height 56
paste textarea "Replaced disk with WFKA43KQ. Rescued. Rebooted."
type textarea "Replaced disk with WFKA43KQ. Rescued. Rebooted."
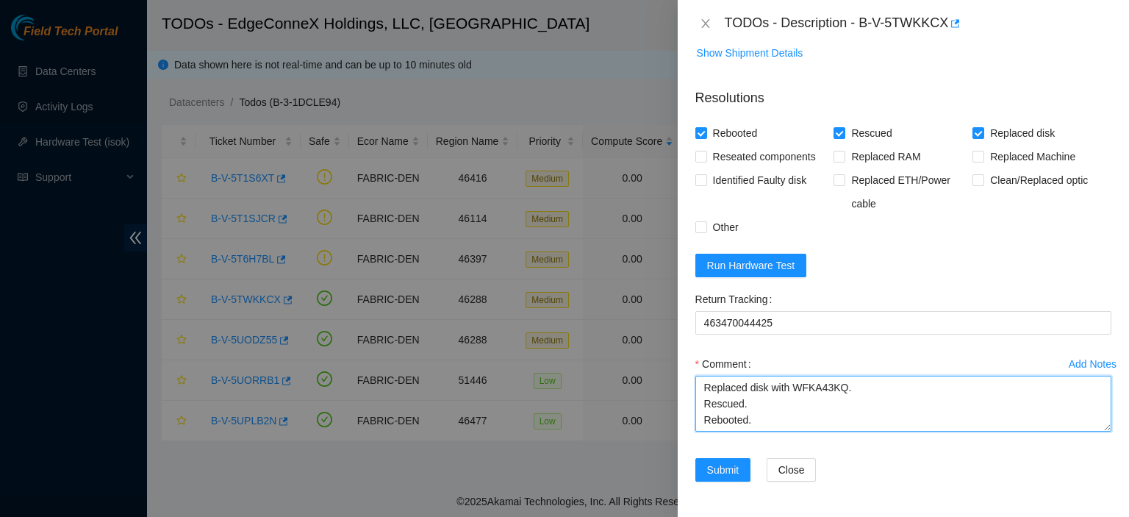
scroll to position [1145, 0]
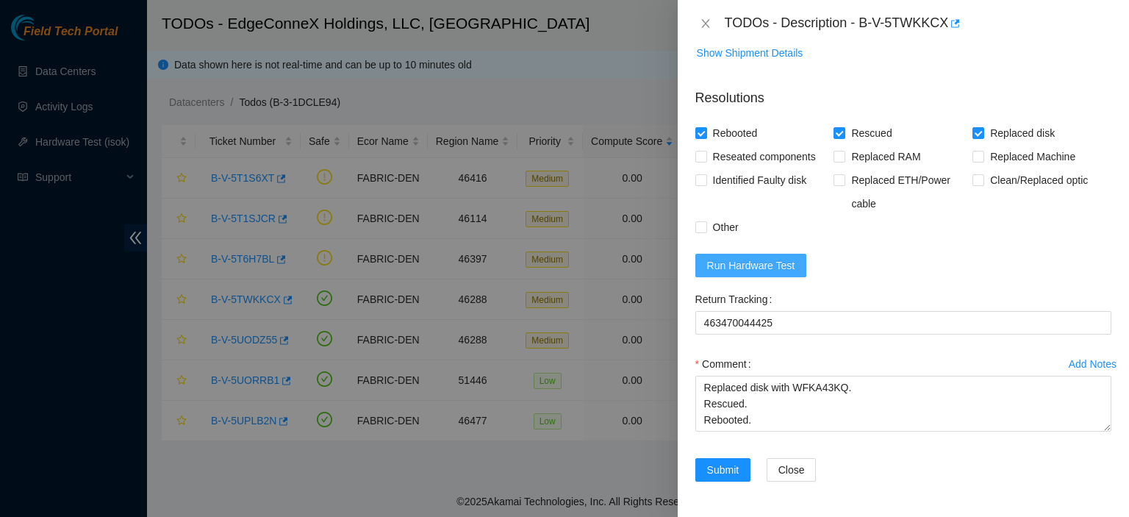
click at [755, 254] on button "Run Hardware Test" at bounding box center [751, 266] width 112 height 24
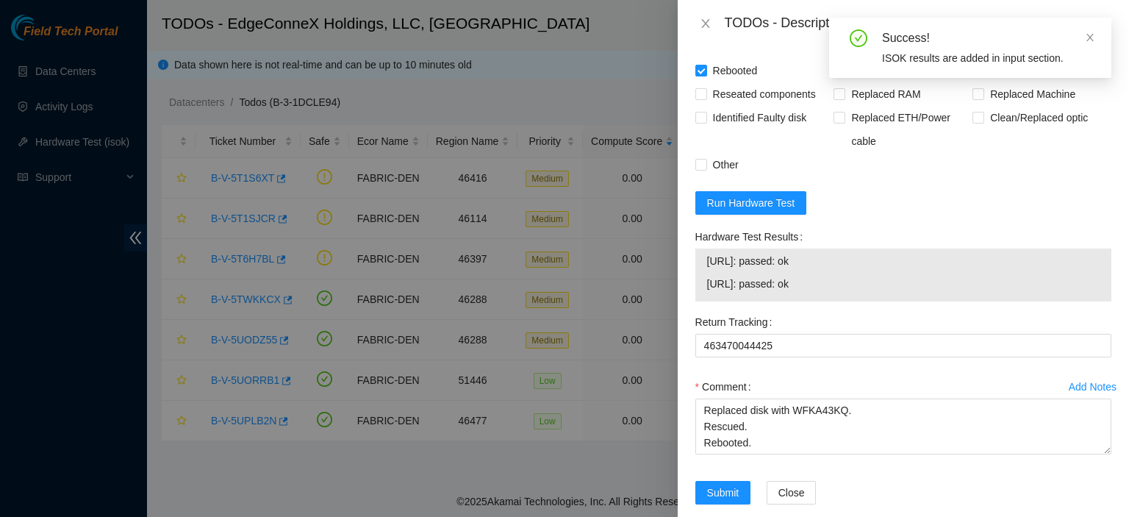
scroll to position [1231, 0]
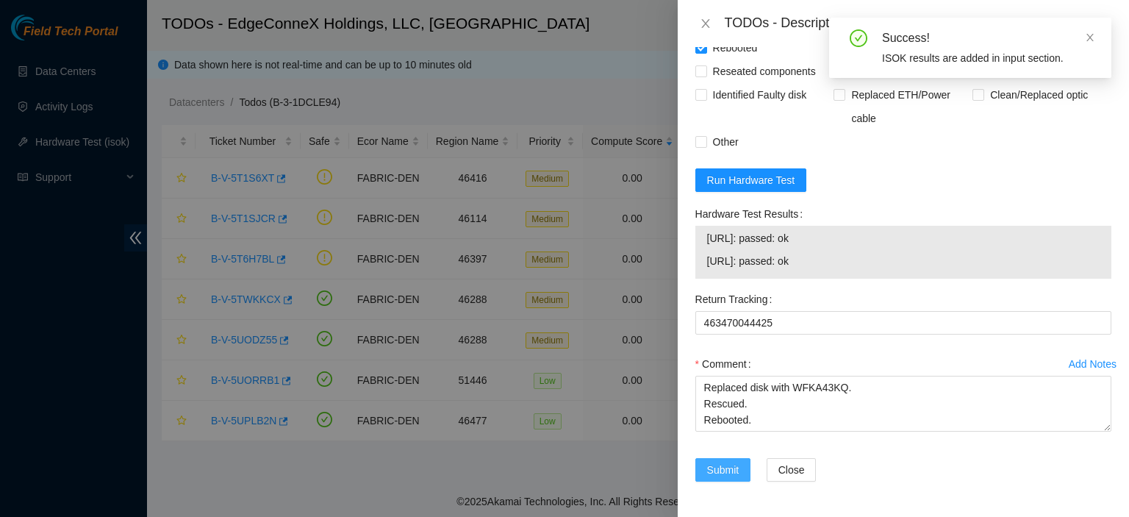
click at [736, 467] on span "Submit" at bounding box center [723, 470] width 32 height 16
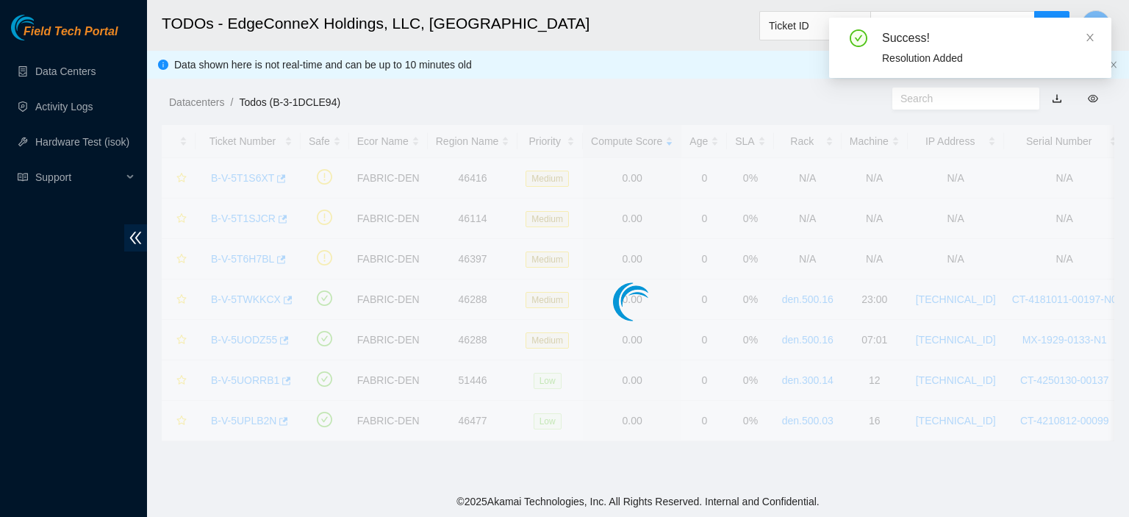
scroll to position [398, 0]
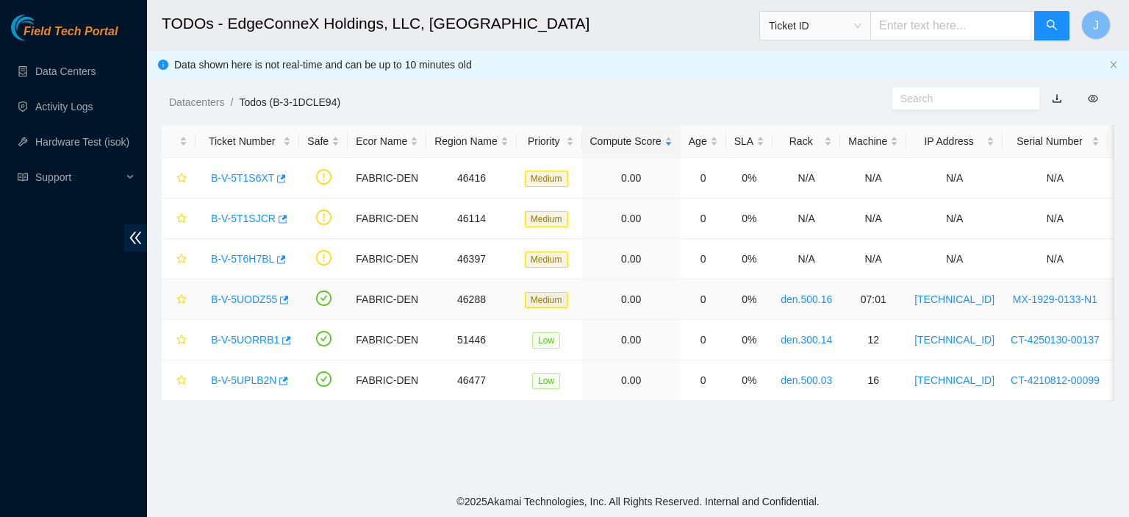
click at [249, 298] on link "B-V-5UODZ55" at bounding box center [244, 299] width 66 height 12
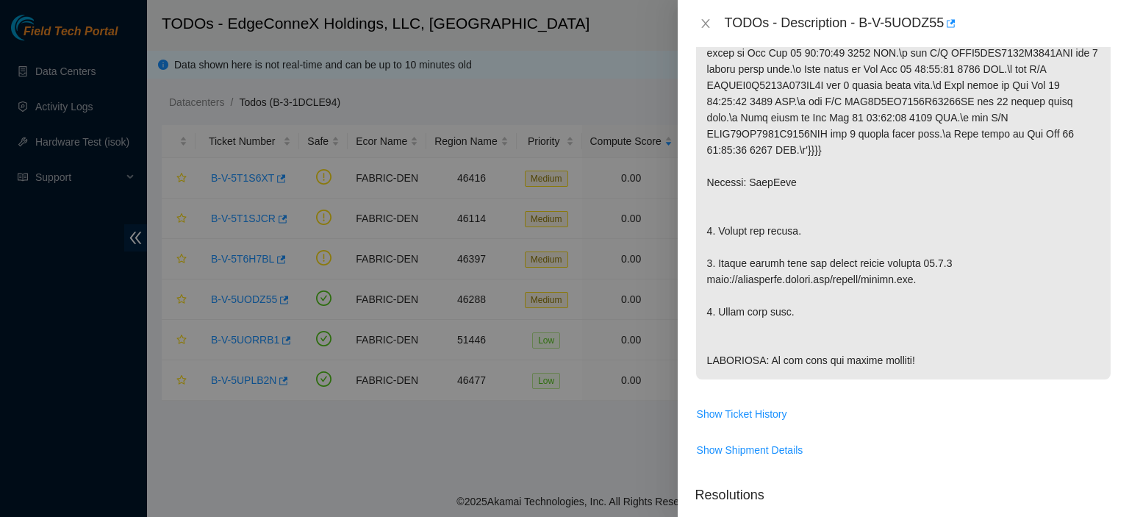
scroll to position [0, 0]
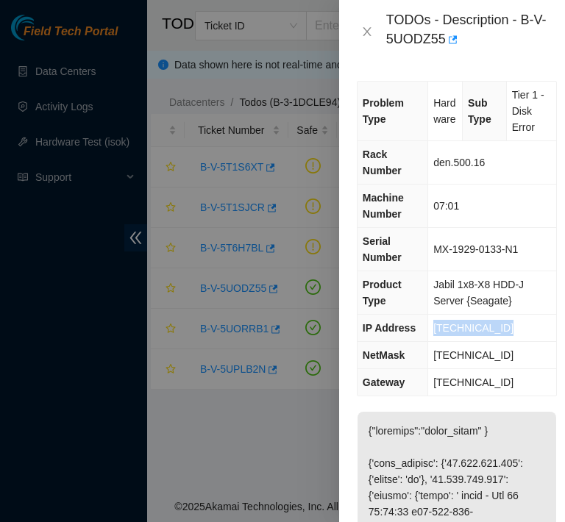
drag, startPoint x: 501, startPoint y: 326, endPoint x: 434, endPoint y: 332, distance: 67.9
click at [434, 332] on td "[TECHNICAL_ID]" at bounding box center [492, 328] width 128 height 27
copy span "[TECHNICAL_ID]"
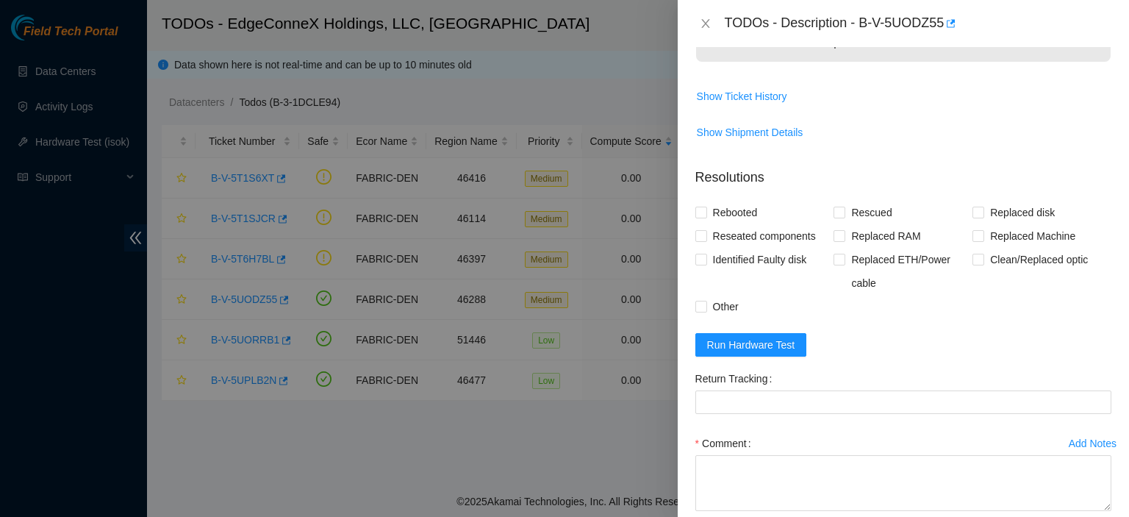
scroll to position [749, 0]
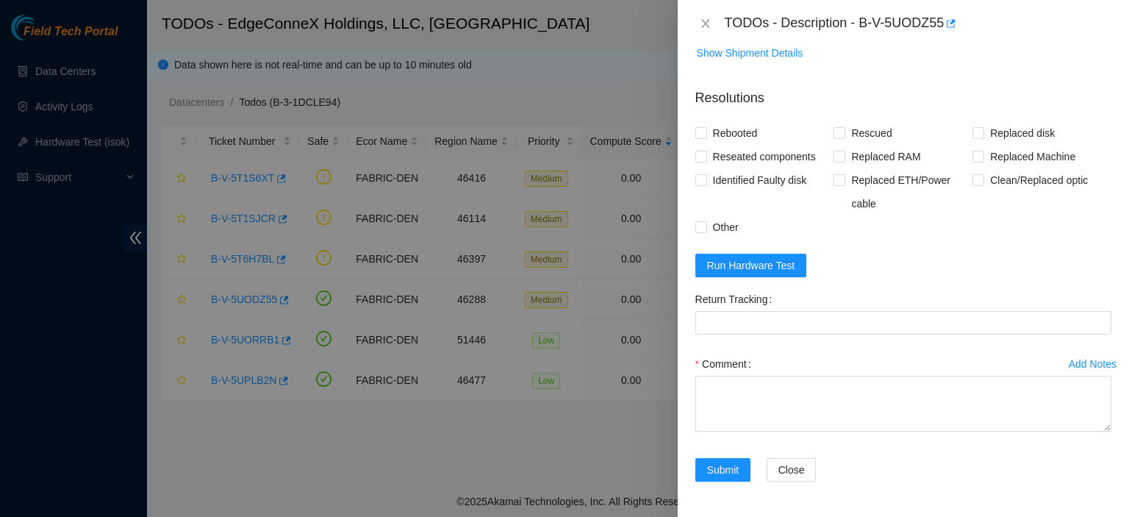
click at [693, 141] on div "Problem Type Hardware Sub Type Tier 1 - Disk Error Rack Number den.500.16 Machi…" at bounding box center [903, 282] width 451 height 470
click at [699, 137] on input "Rebooted" at bounding box center [700, 132] width 10 height 10
checkbox input "true"
click at [840, 137] on input "Rescued" at bounding box center [839, 132] width 10 height 10
checkbox input "true"
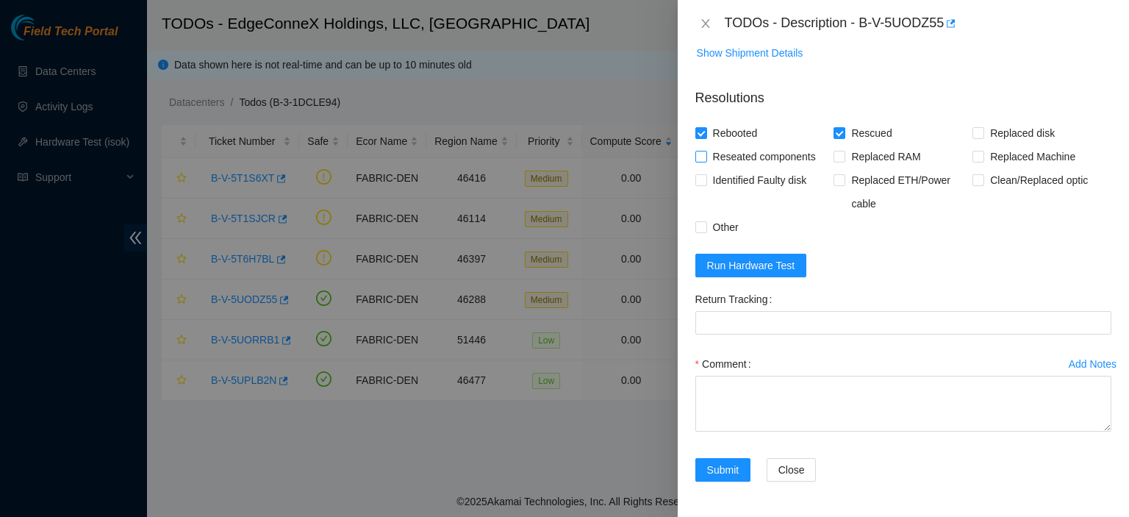
click at [698, 161] on input "Reseated components" at bounding box center [700, 156] width 10 height 10
checkbox input "true"
click at [723, 407] on textarea "Comment" at bounding box center [903, 404] width 416 height 56
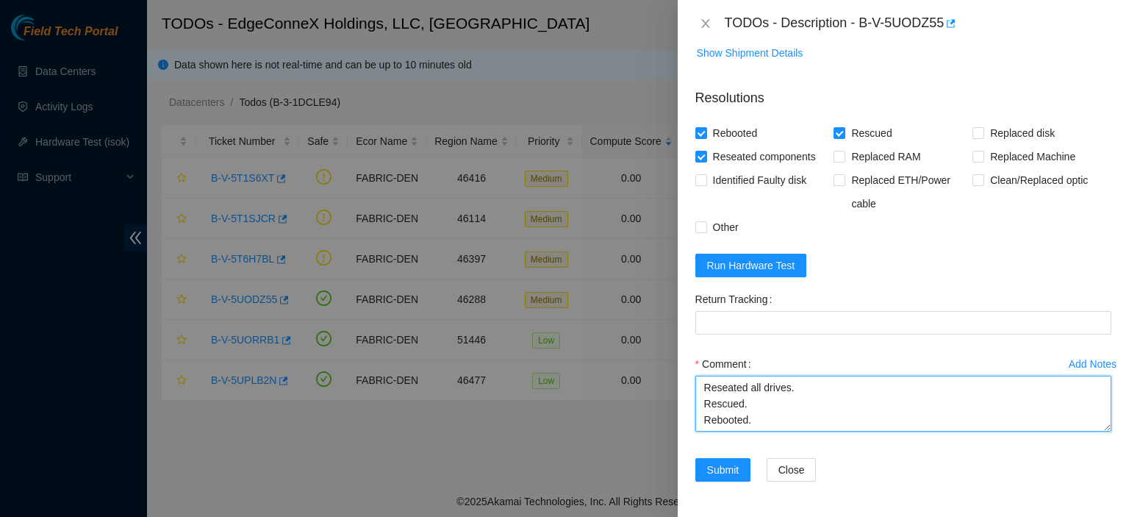
type textarea "Reseated all drives. Rescued. Rebooted."
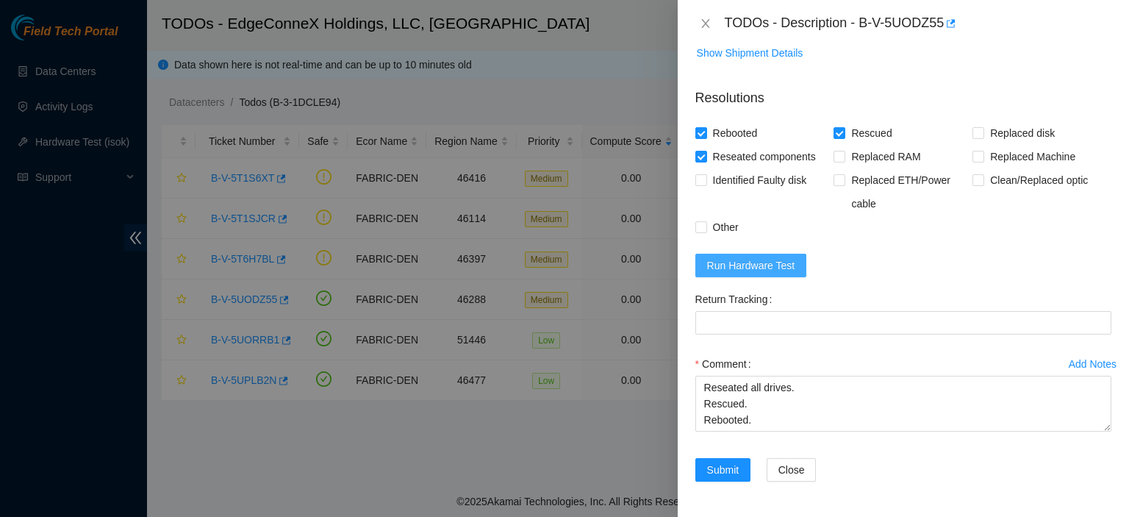
click at [759, 271] on span "Run Hardware Test" at bounding box center [751, 265] width 88 height 16
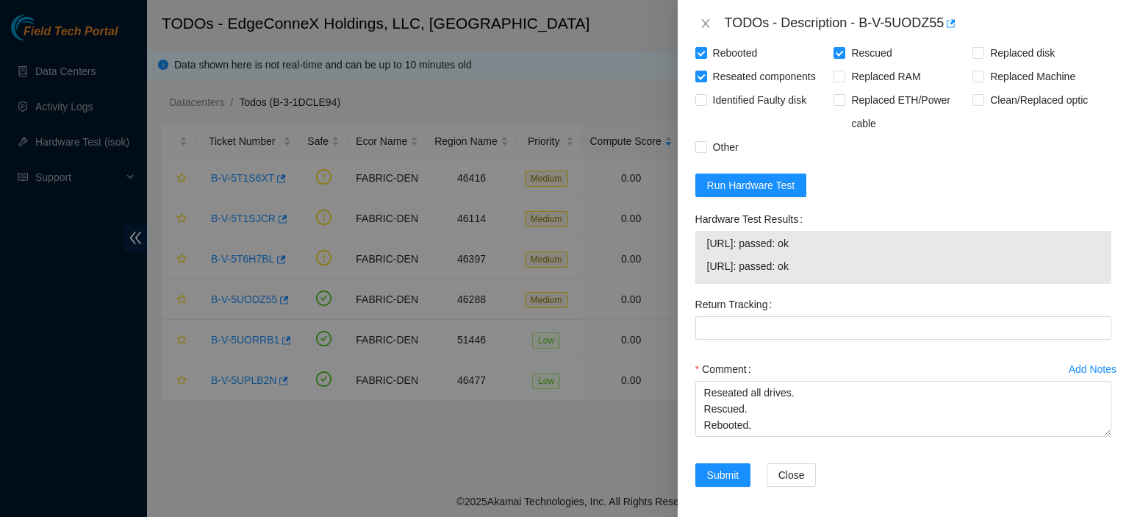
scroll to position [843, 0]
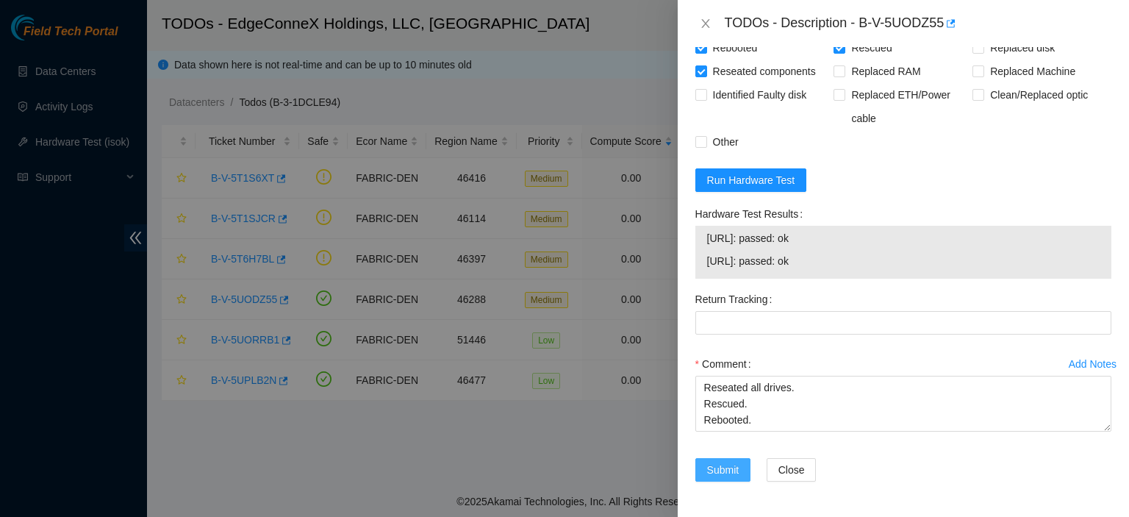
click at [734, 472] on span "Submit" at bounding box center [723, 470] width 32 height 16
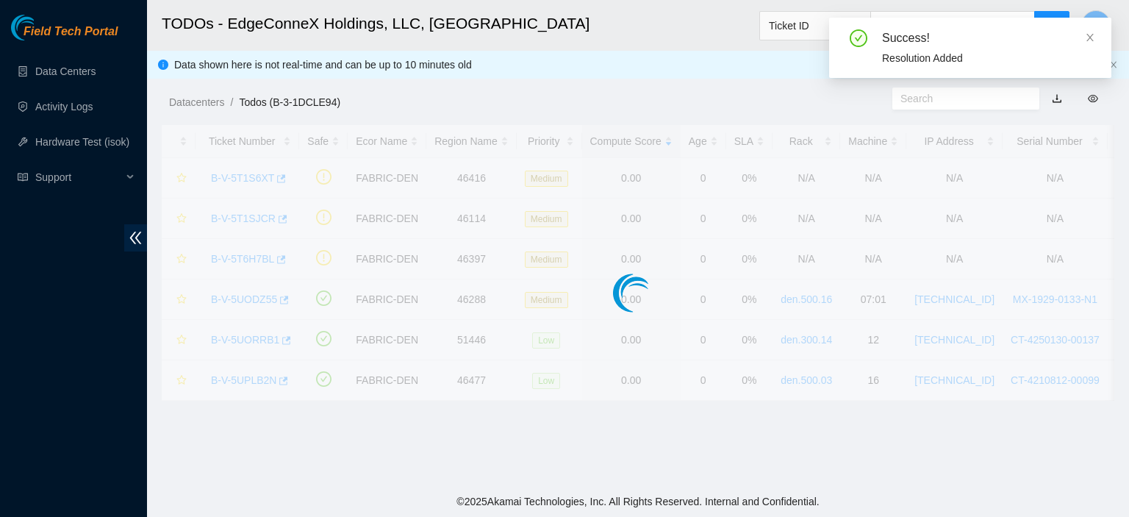
scroll to position [398, 0]
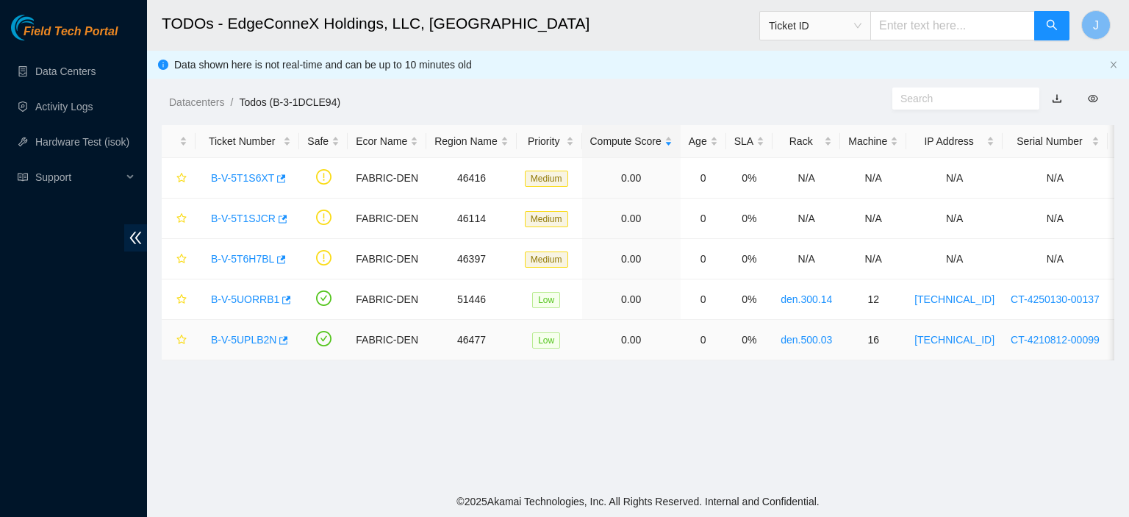
click at [245, 340] on link "B-V-5UPLB2N" at bounding box center [243, 340] width 65 height 12
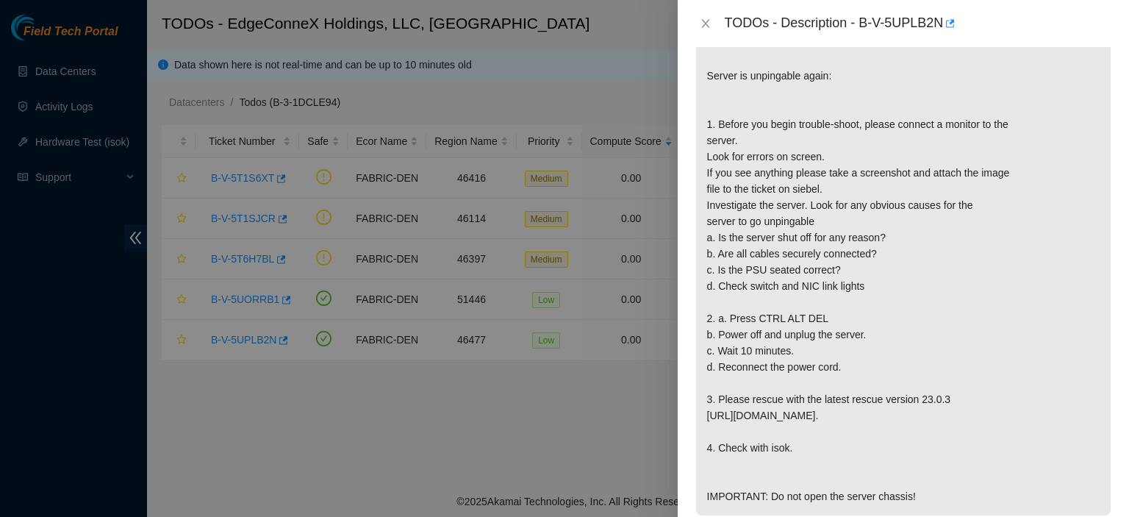
scroll to position [0, 0]
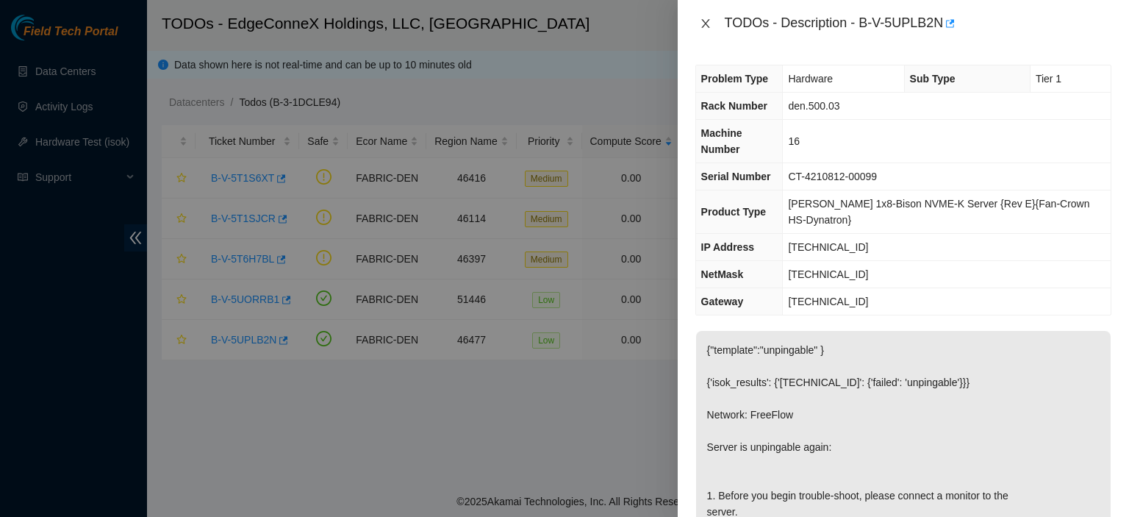
click at [706, 25] on icon "close" at bounding box center [706, 24] width 12 height 12
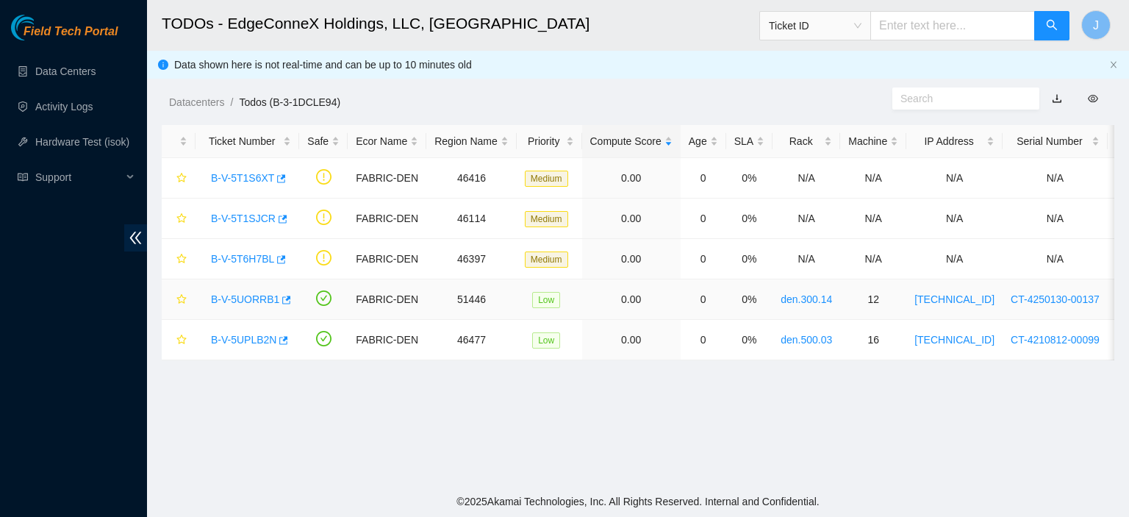
click at [232, 295] on link "B-V-5UORRB1" at bounding box center [245, 299] width 68 height 12
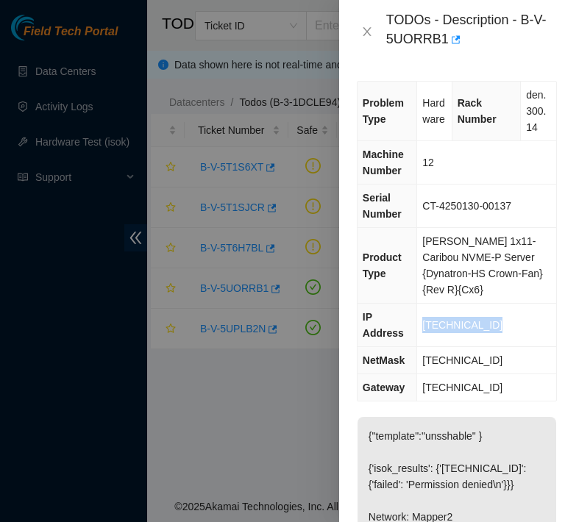
drag, startPoint x: 498, startPoint y: 324, endPoint x: 421, endPoint y: 323, distance: 77.2
click at [421, 323] on td "[TECHNICAL_ID]" at bounding box center [486, 325] width 139 height 43
copy span "[TECHNICAL_ID]"
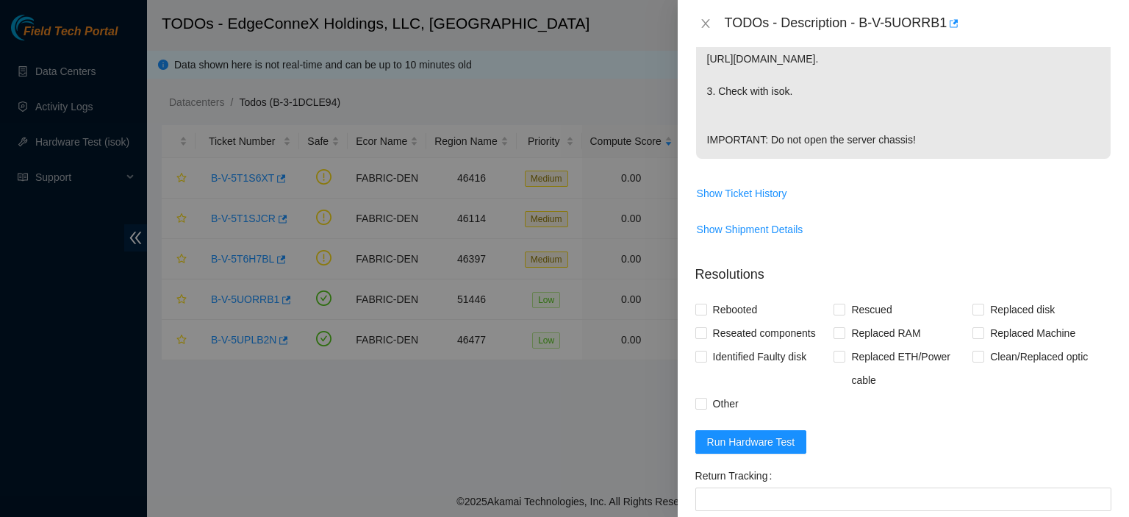
scroll to position [441, 0]
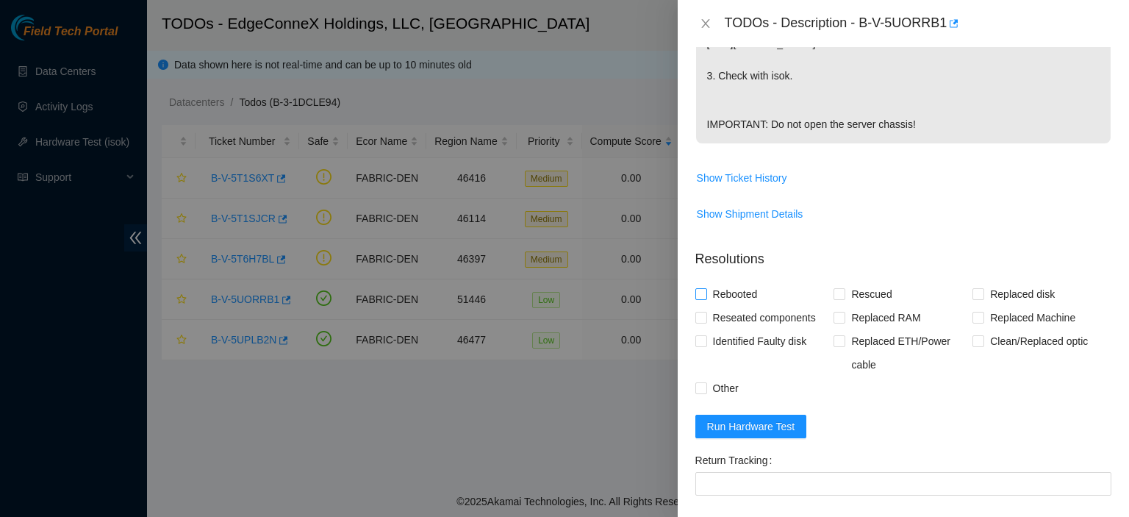
click at [704, 298] on input "Rebooted" at bounding box center [700, 293] width 10 height 10
checkbox input "true"
click at [840, 298] on input "Rescued" at bounding box center [839, 293] width 10 height 10
checkbox input "true"
click at [723, 435] on span "Run Hardware Test" at bounding box center [751, 426] width 88 height 16
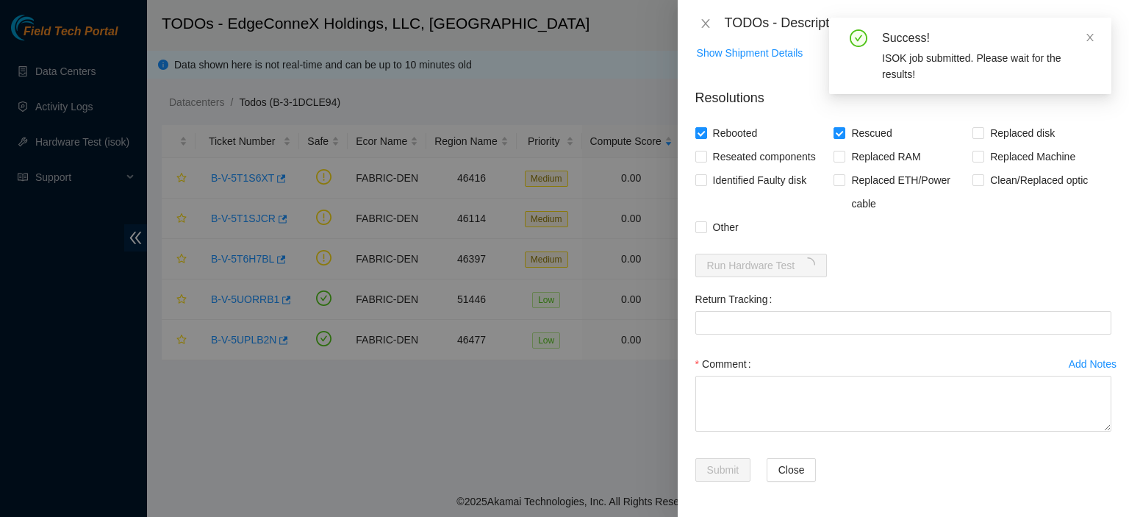
scroll to position [629, 0]
click at [820, 398] on textarea "Comment" at bounding box center [903, 404] width 416 height 56
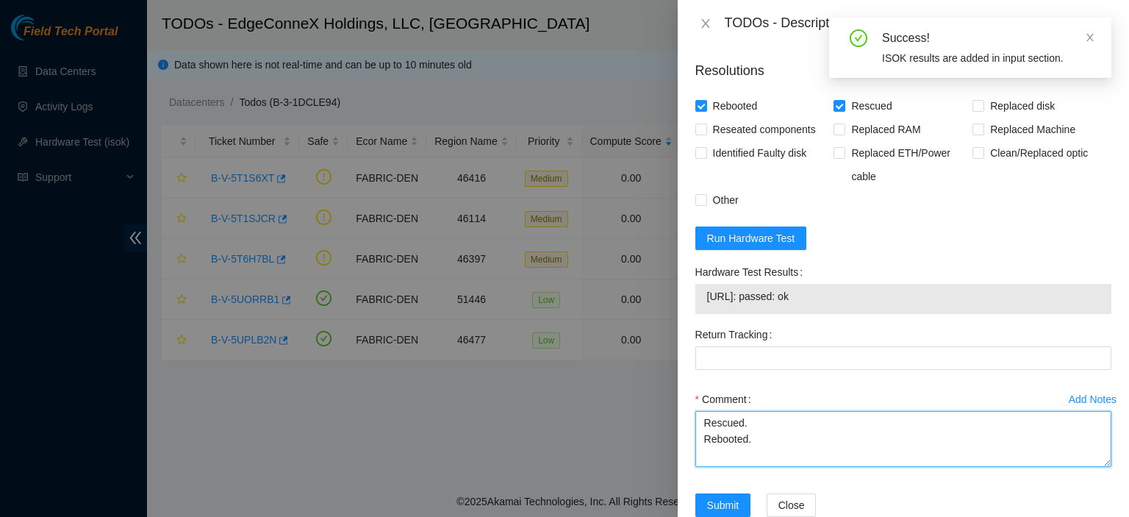
type textarea "Rescued. Rebooted."
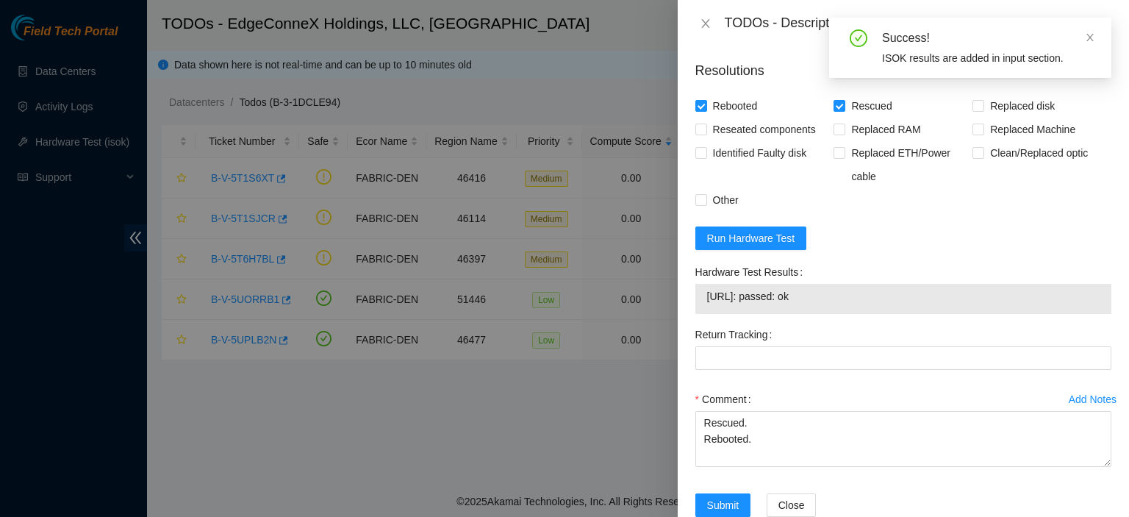
scroll to position [695, 0]
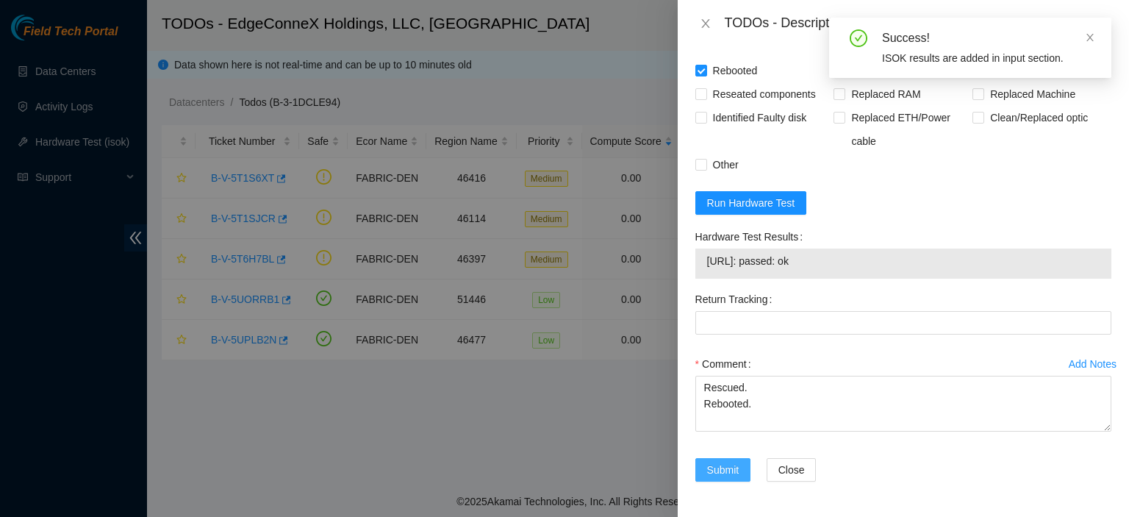
click at [734, 468] on span "Submit" at bounding box center [723, 470] width 32 height 16
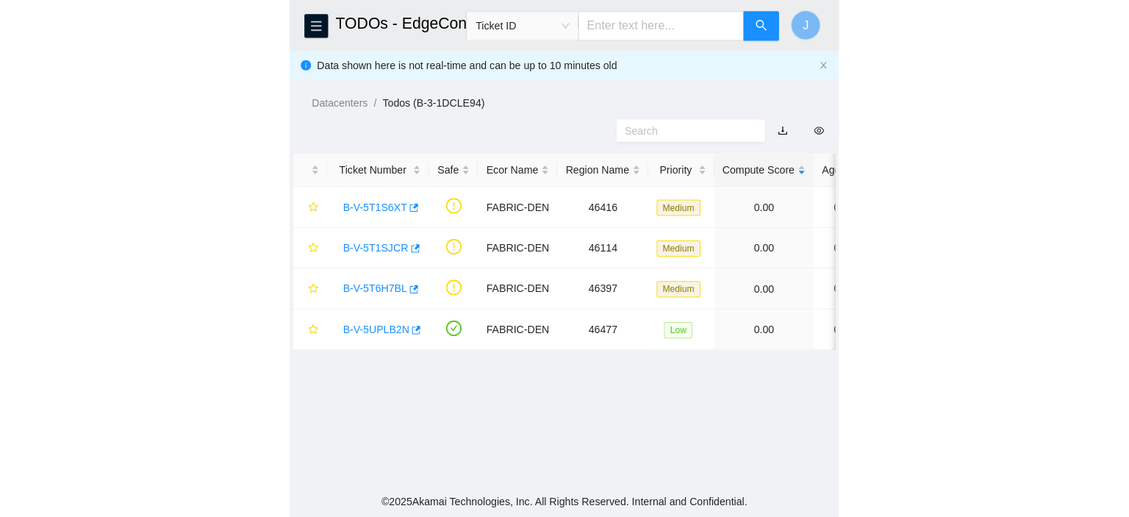
scroll to position [398, 0]
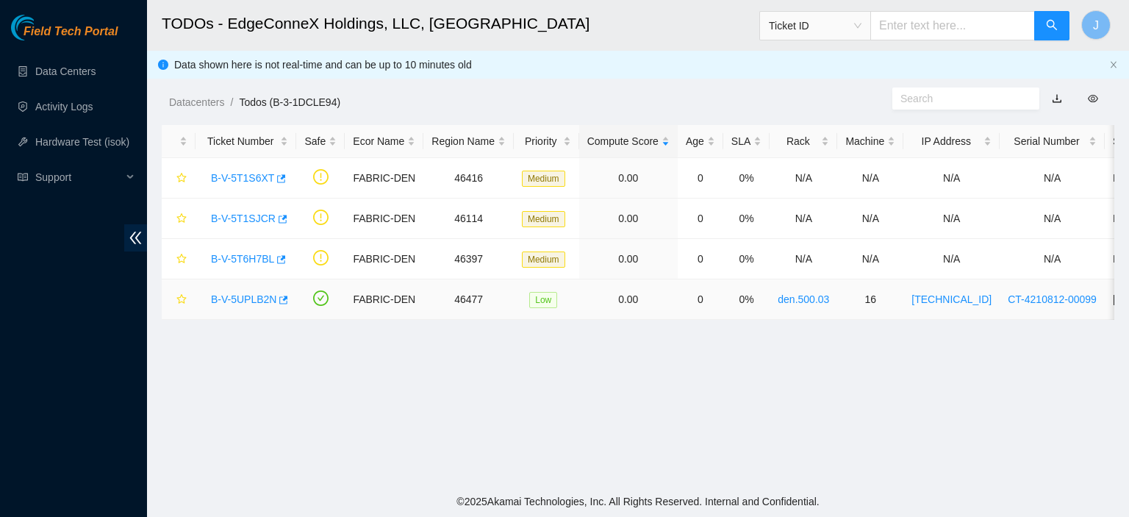
click at [256, 299] on link "B-V-5UPLB2N" at bounding box center [243, 299] width 65 height 12
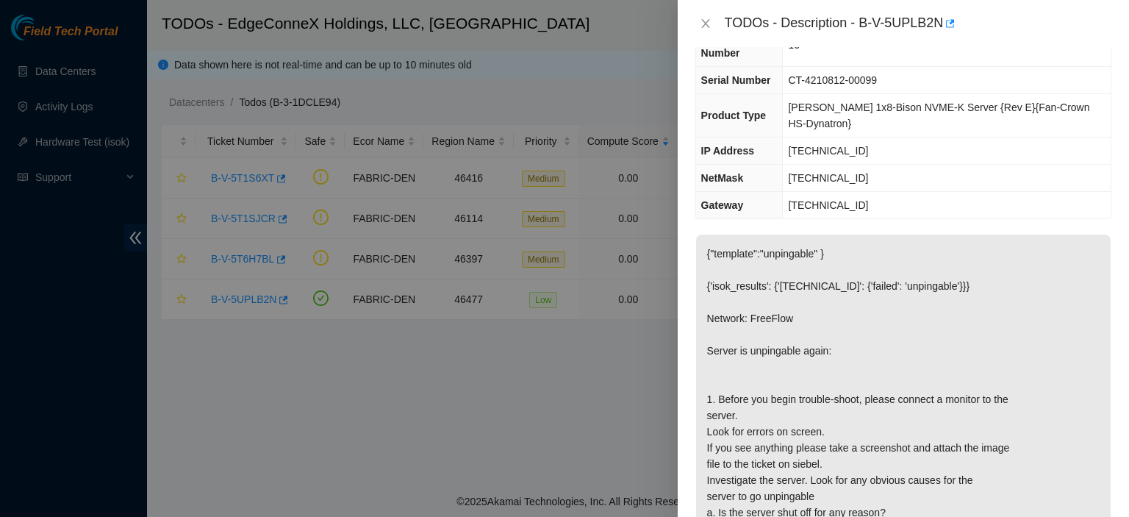
scroll to position [0, 0]
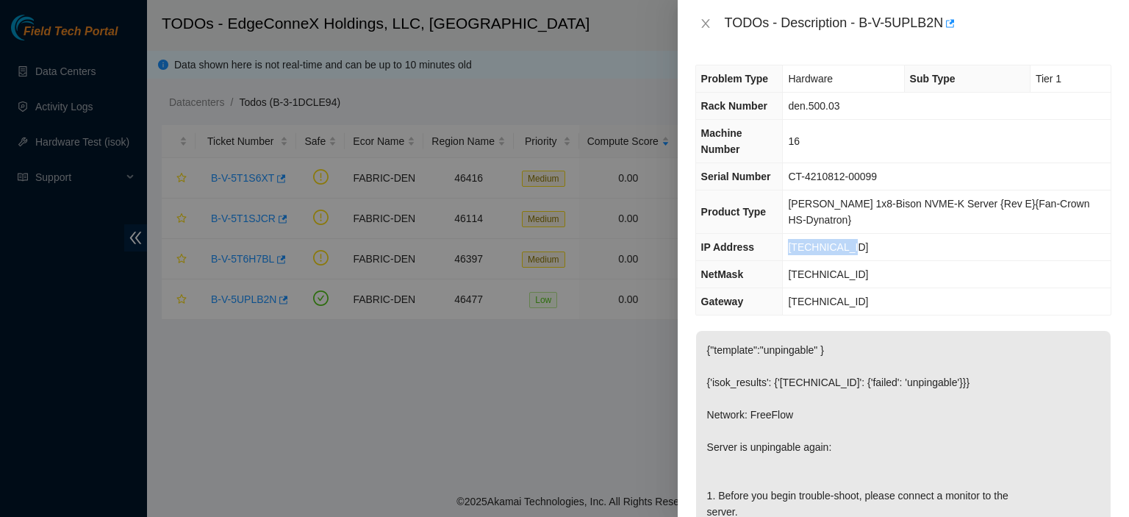
drag, startPoint x: 873, startPoint y: 215, endPoint x: 797, endPoint y: 215, distance: 76.5
click at [797, 234] on td "[TECHNICAL_ID]" at bounding box center [947, 247] width 328 height 27
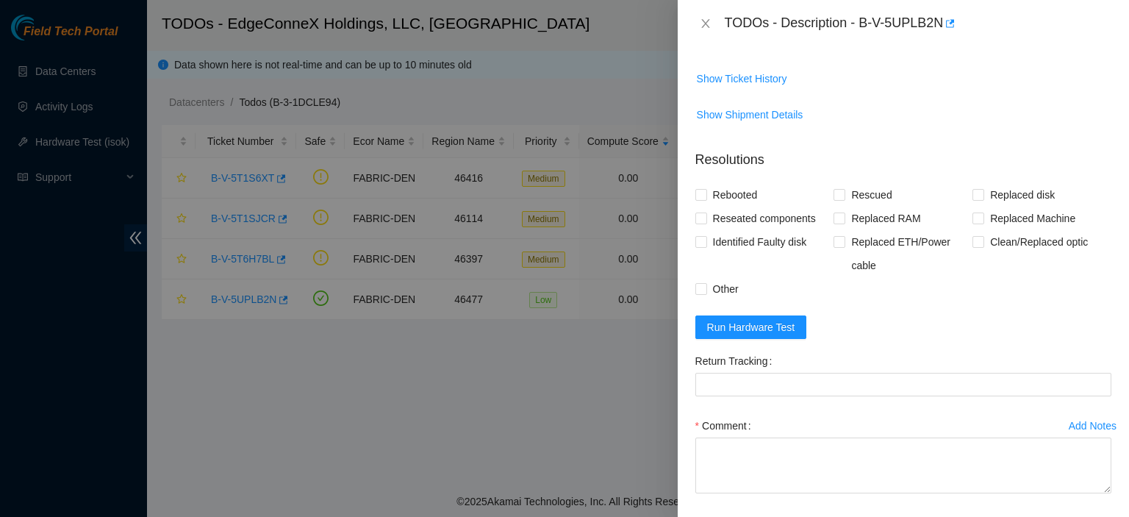
scroll to position [919, 0]
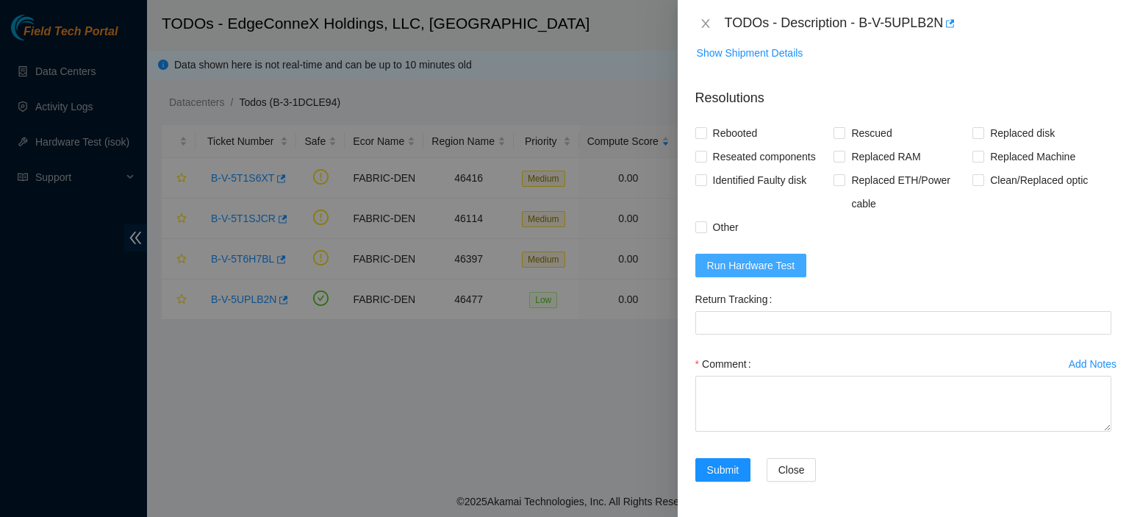
click at [737, 270] on span "Run Hardware Test" at bounding box center [751, 265] width 88 height 16
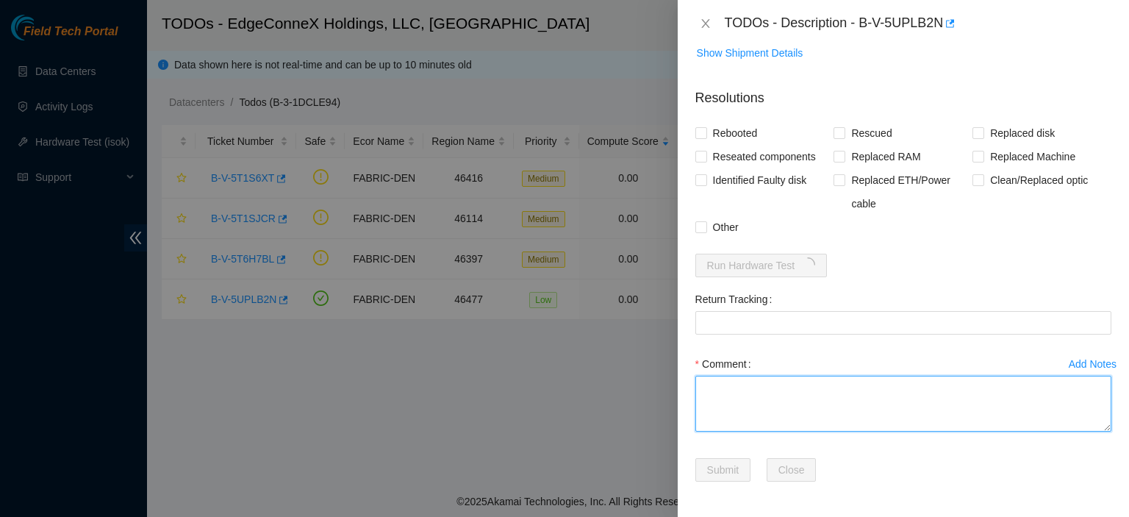
click at [723, 384] on textarea "Comment" at bounding box center [903, 404] width 416 height 56
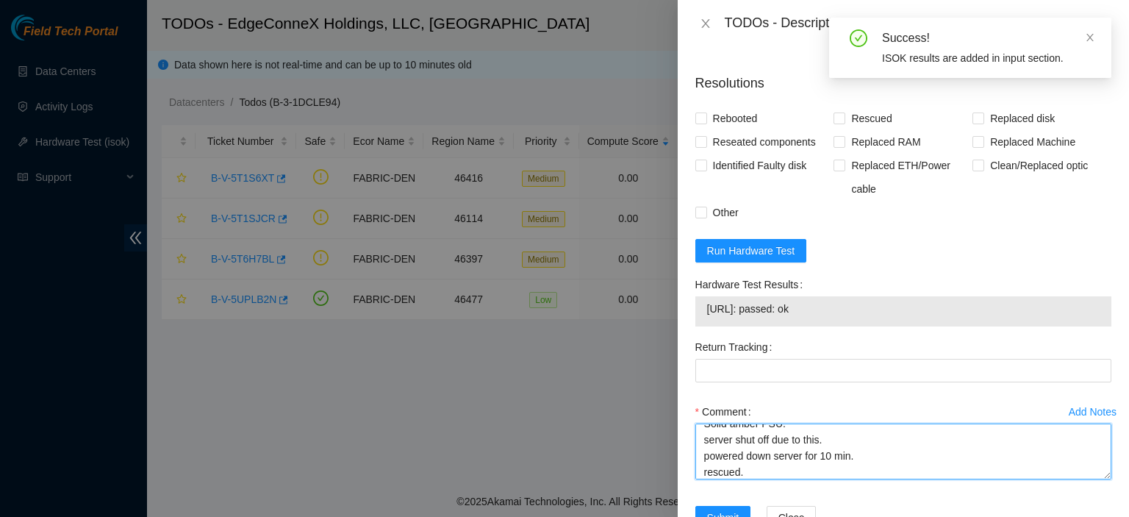
scroll to position [28, 0]
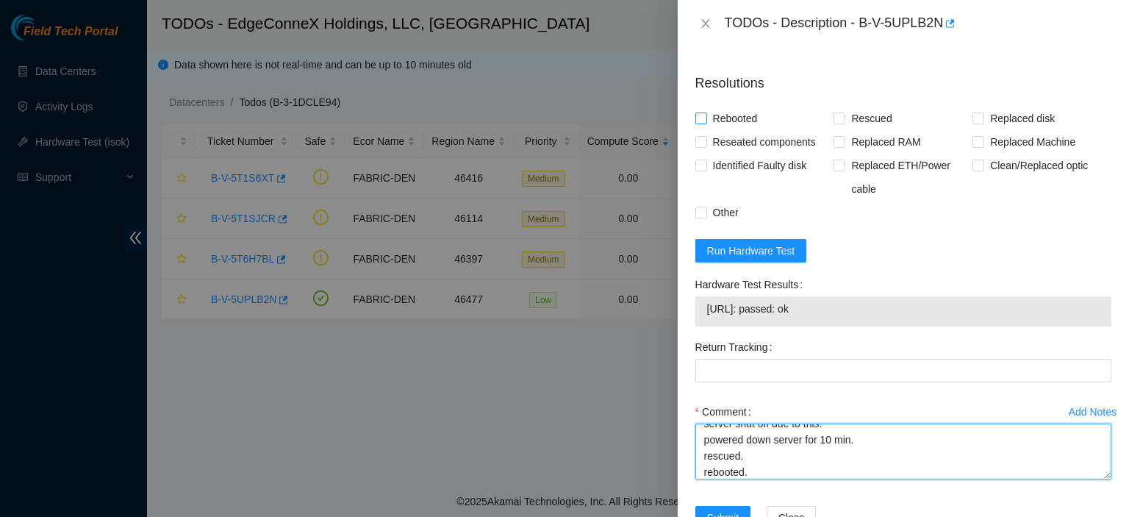
type textarea "Solid amber PSU. server shut off due to this. powered down server for 10 min. r…"
click at [701, 123] on input "Rebooted" at bounding box center [700, 117] width 10 height 10
checkbox input "true"
click at [845, 130] on span "Rescued" at bounding box center [871, 119] width 52 height 24
click at [843, 123] on input "Rescued" at bounding box center [839, 117] width 10 height 10
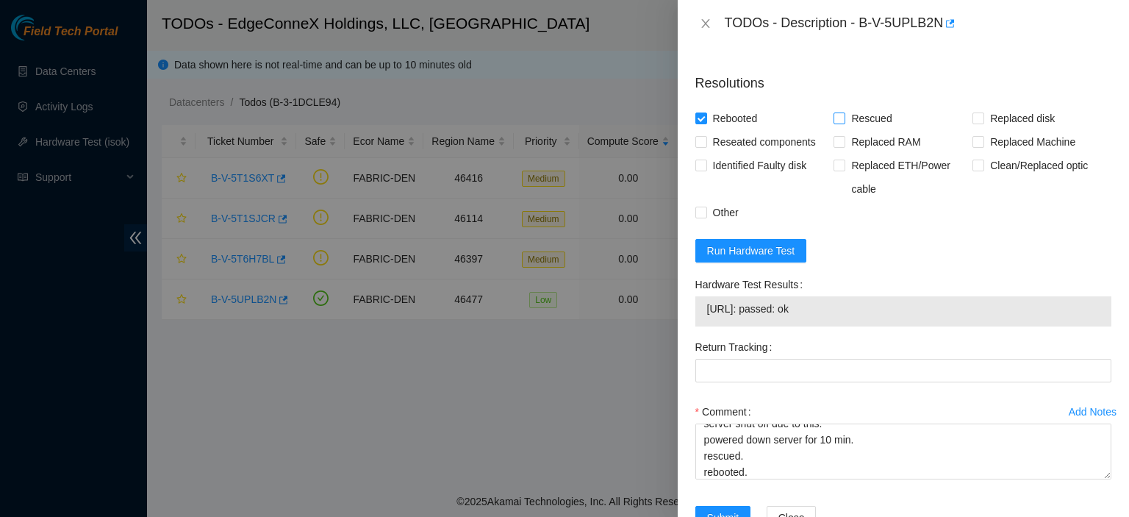
checkbox input "true"
click at [703, 217] on input "Other" at bounding box center [700, 212] width 10 height 10
checkbox input "true"
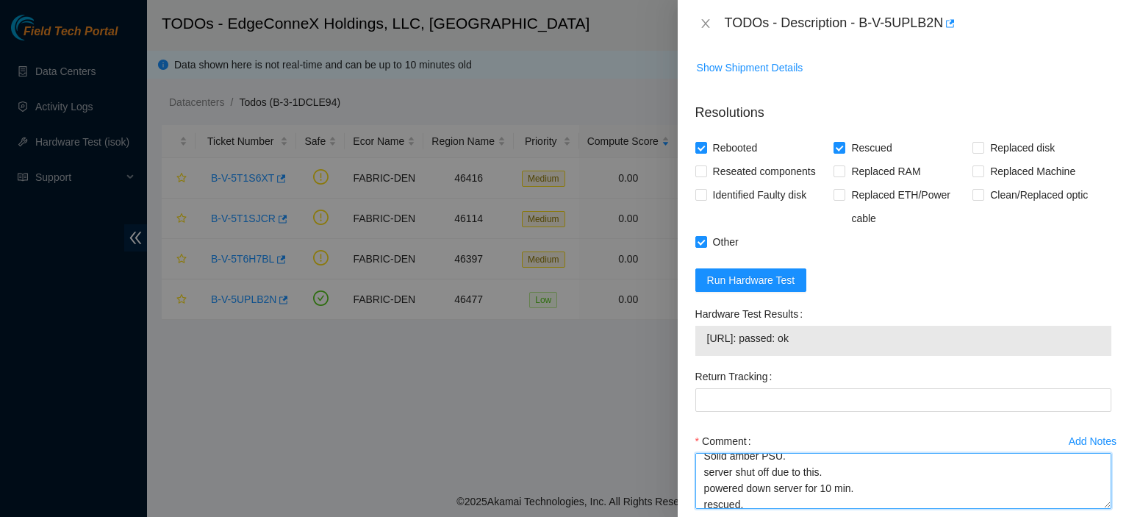
scroll to position [0, 0]
click at [786, 479] on textarea "Solid amber PSU. server shut off due to this. powered down server for 10 min. r…" at bounding box center [903, 481] width 416 height 56
type textarea "Solid amber PSU. no video. pressed control alt delete. server shut off due to t…"
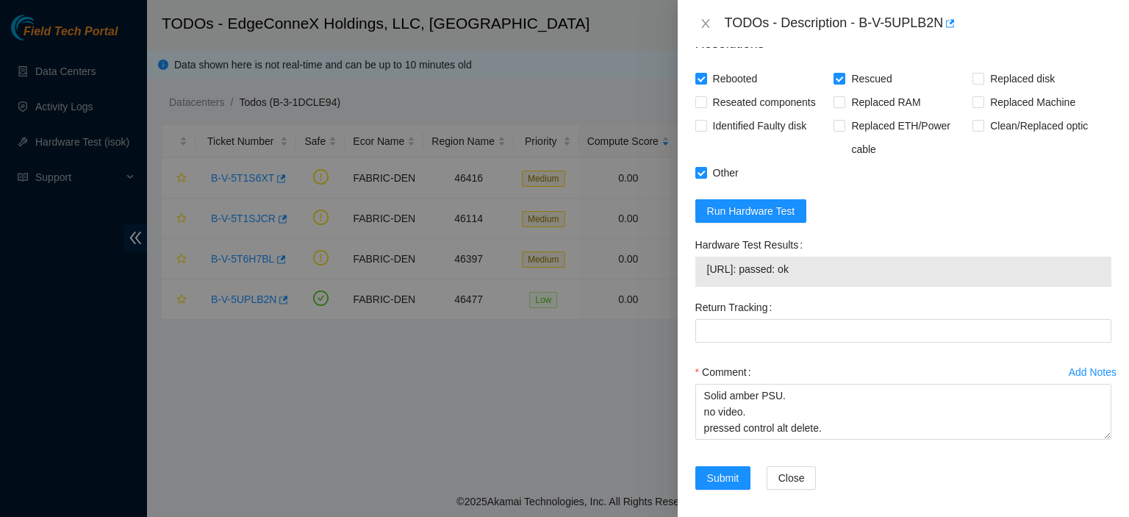
scroll to position [981, 0]
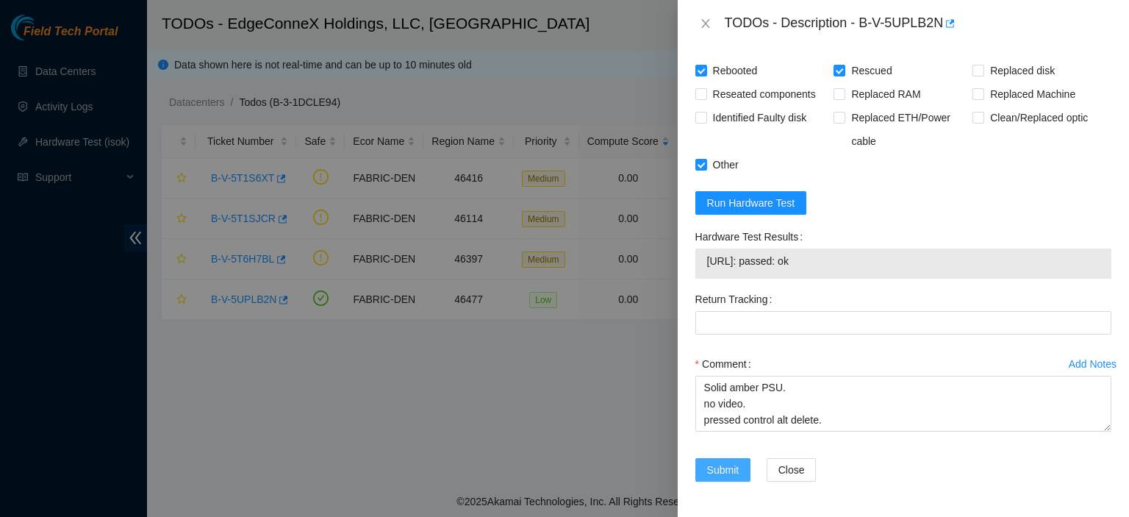
click at [725, 468] on span "Submit" at bounding box center [723, 470] width 32 height 16
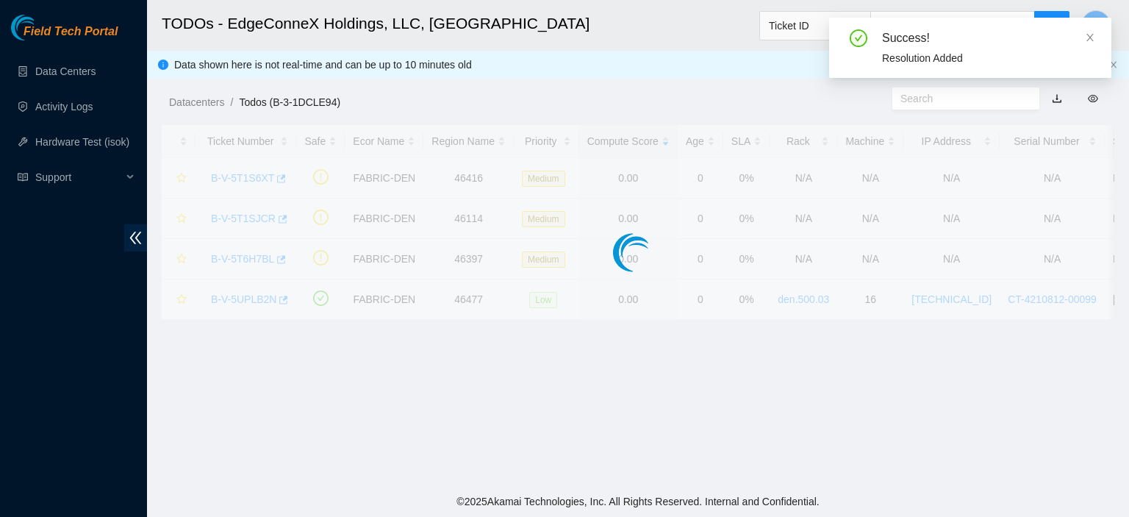
scroll to position [398, 0]
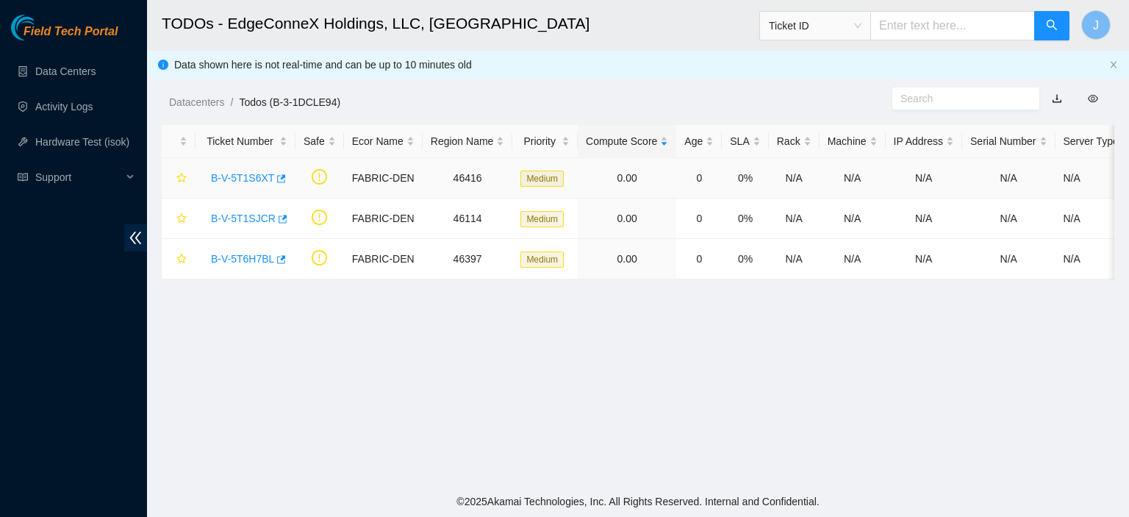
click at [259, 177] on link "B-V-5T1S6XT" at bounding box center [242, 178] width 63 height 12
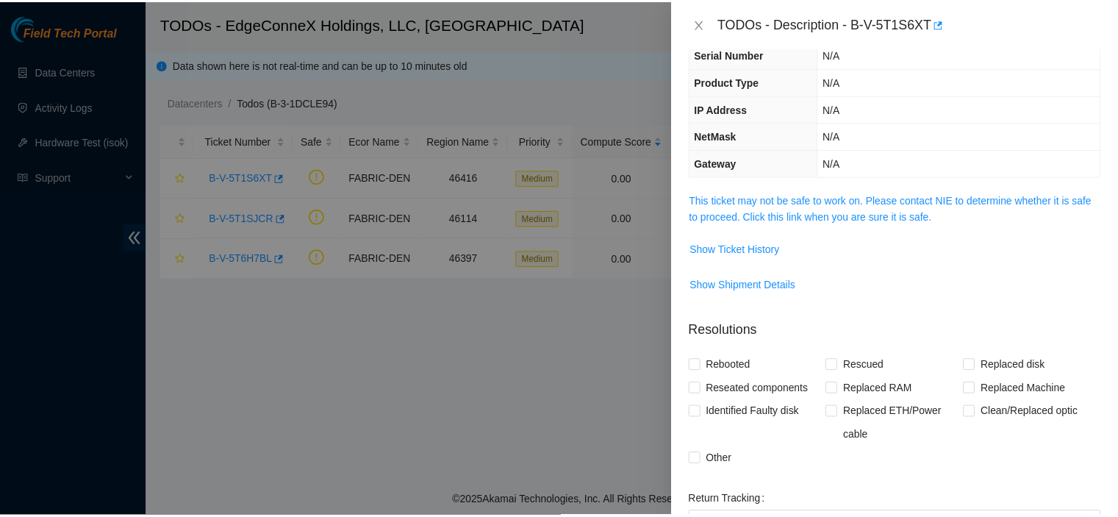
scroll to position [6, 0]
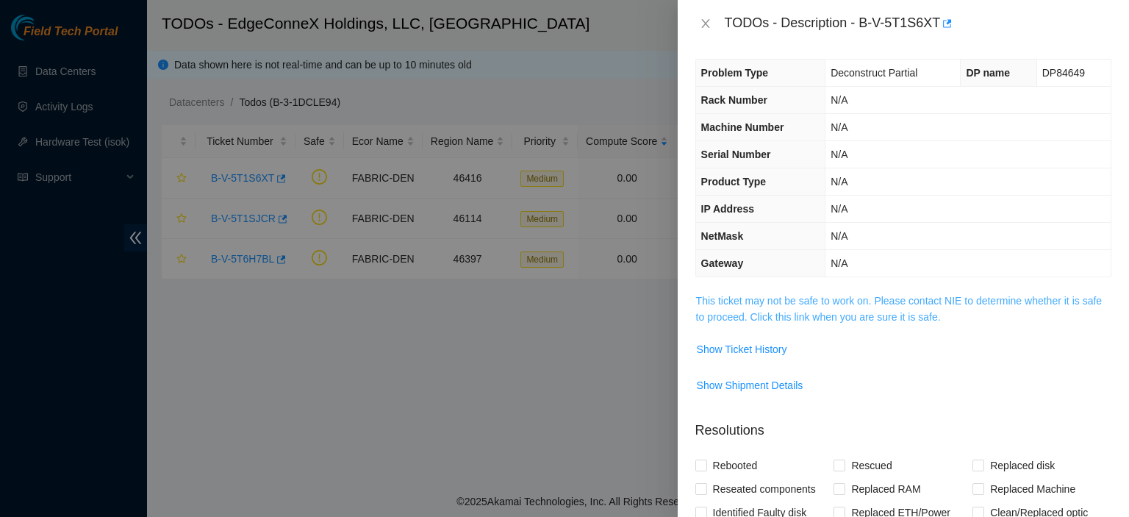
click at [893, 315] on link "This ticket may not be safe to work on. Please contact NIE to determine whether…" at bounding box center [899, 309] width 406 height 28
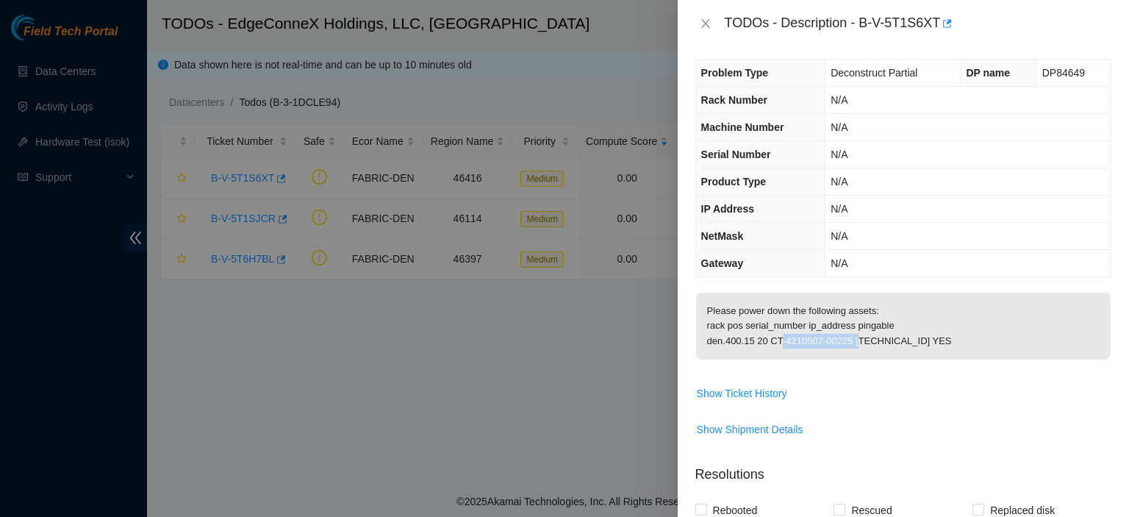
drag, startPoint x: 848, startPoint y: 355, endPoint x: 770, endPoint y: 349, distance: 78.9
click at [770, 349] on p "Please power down the following assets: rack pos serial_number ip_address pinga…" at bounding box center [903, 326] width 415 height 67
click at [705, 19] on icon "close" at bounding box center [706, 24] width 12 height 12
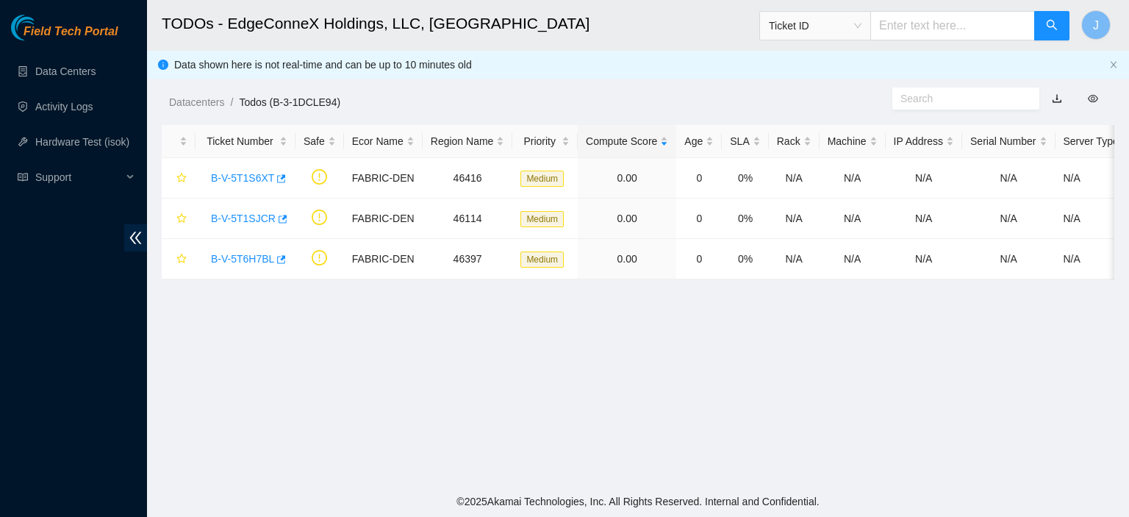
click at [862, 24] on span "Ticket ID" at bounding box center [815, 26] width 93 height 22
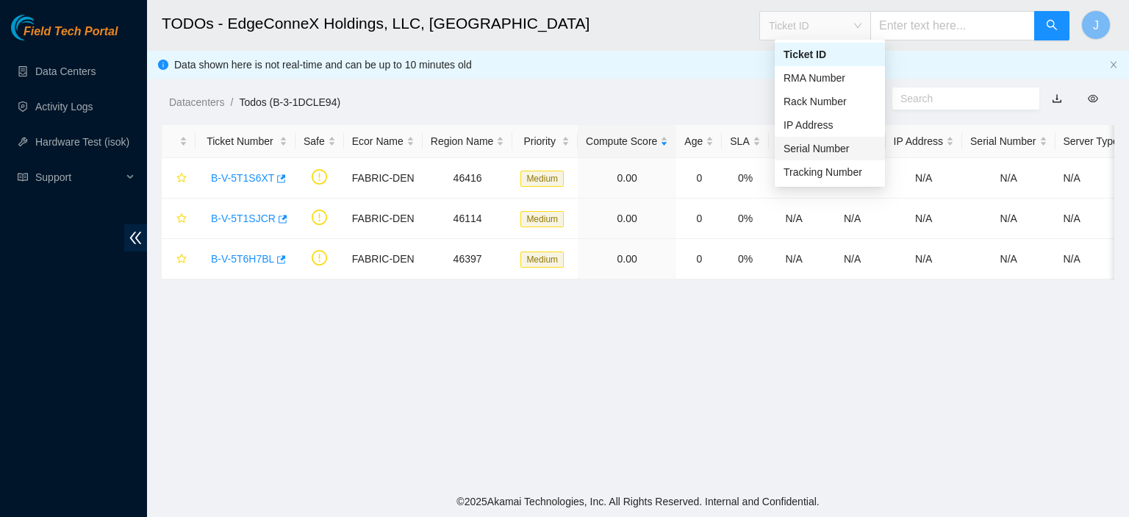
click at [818, 148] on div "Serial Number" at bounding box center [830, 148] width 93 height 16
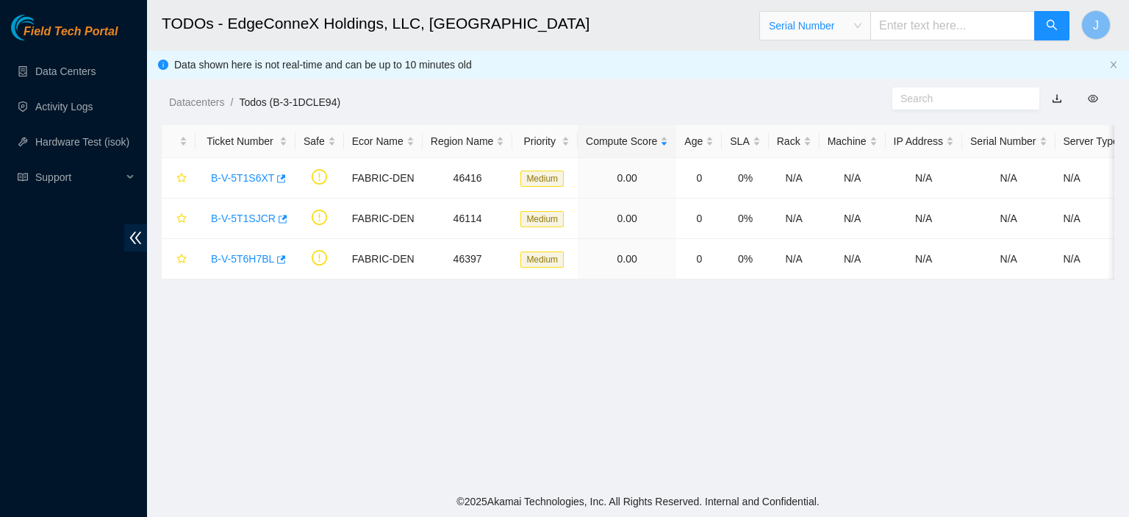
click at [916, 21] on input "text" at bounding box center [952, 25] width 165 height 29
paste input "CT-4210507-00225"
type input "CT-4210507-00225"
